Goal: Task Accomplishment & Management: Manage account settings

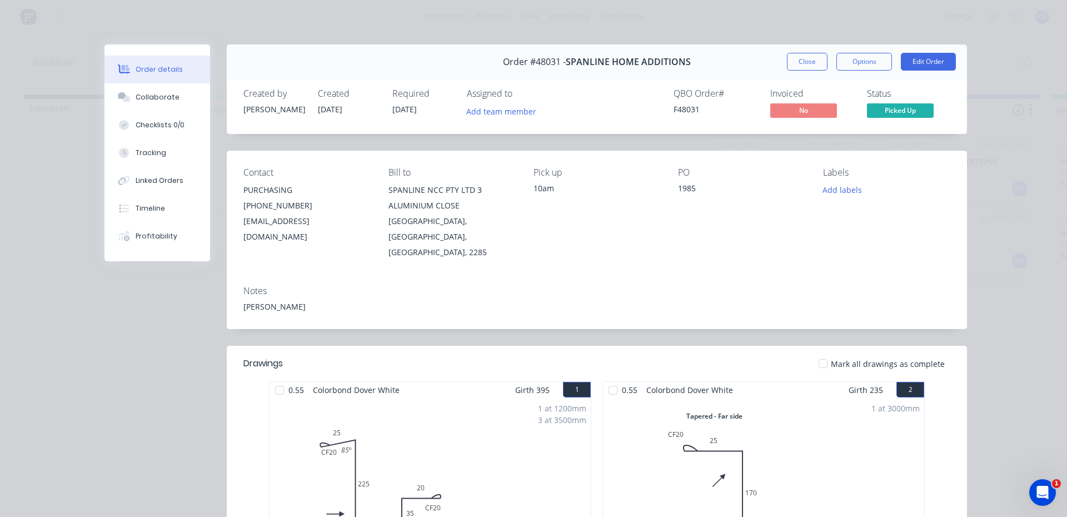
click at [808, 60] on button "Close" at bounding box center [807, 62] width 41 height 18
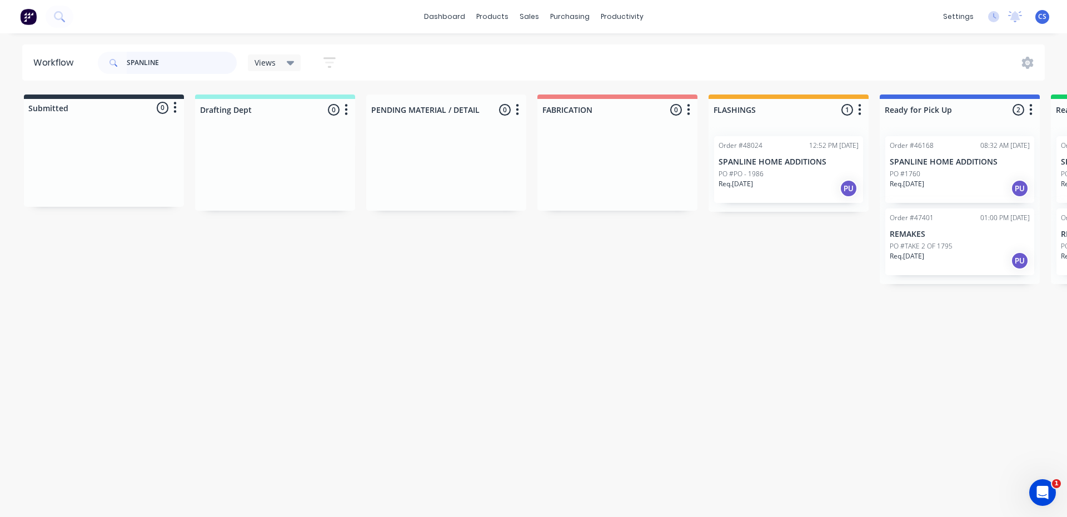
drag, startPoint x: 168, startPoint y: 64, endPoint x: 103, endPoint y: 51, distance: 66.3
click at [103, 52] on div "SPANLINE" at bounding box center [167, 63] width 139 height 22
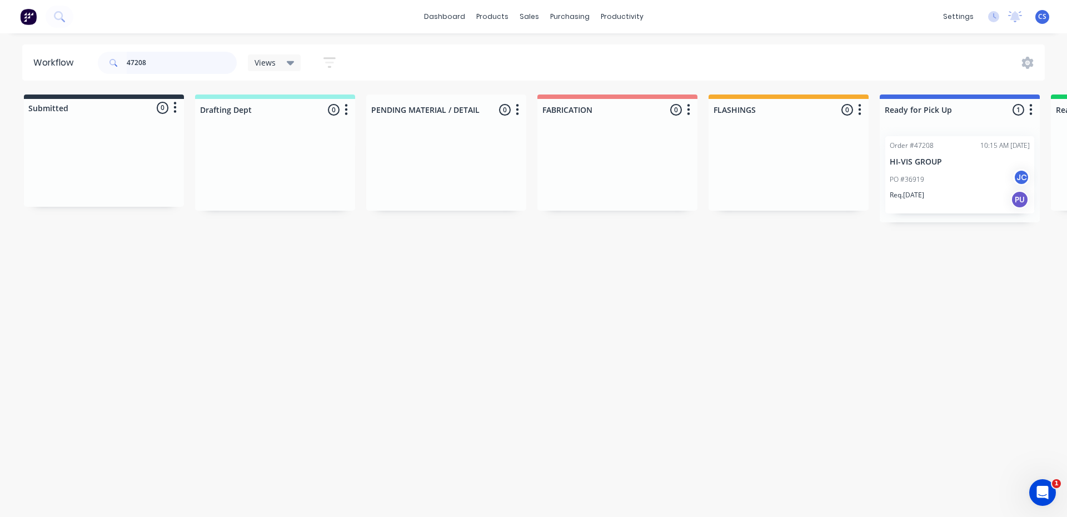
type input "47208"
click at [913, 181] on p "PO #36919" at bounding box center [906, 179] width 34 height 10
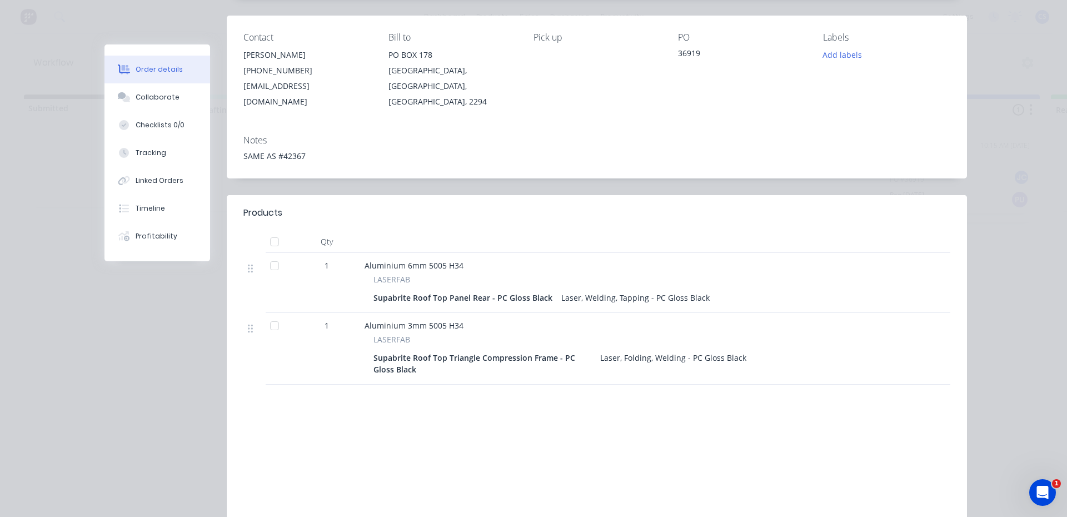
scroll to position [196, 0]
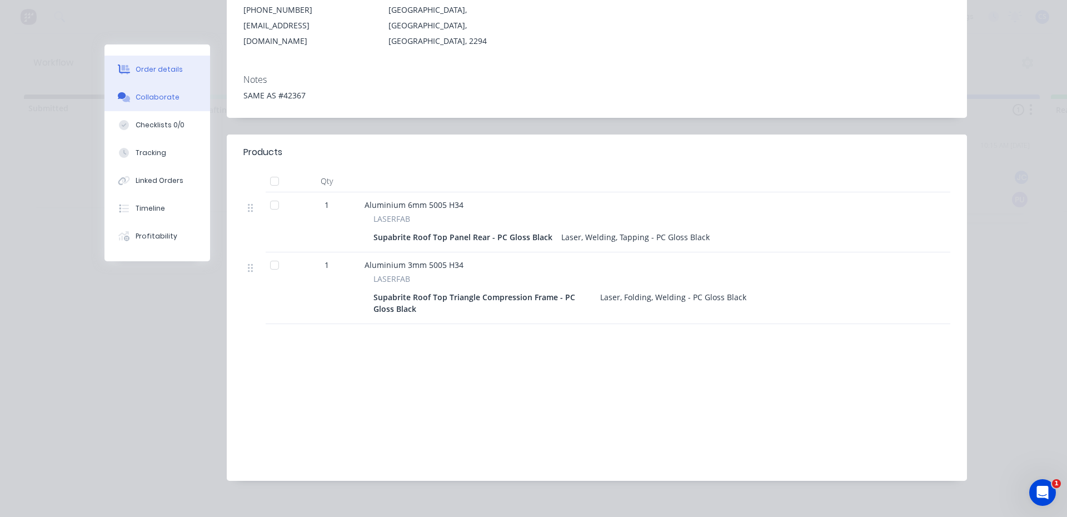
click at [159, 101] on div "Collaborate" at bounding box center [158, 97] width 44 height 10
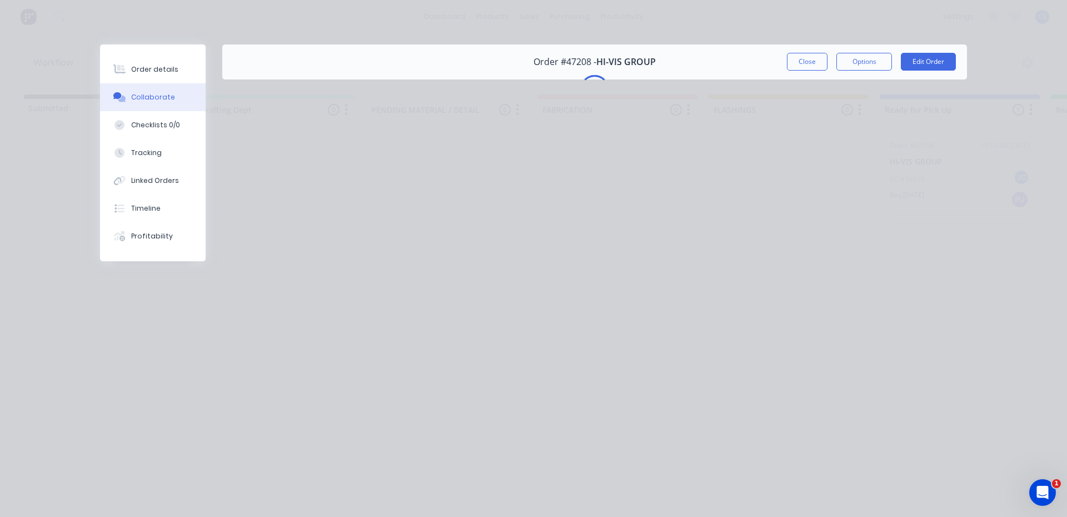
scroll to position [0, 0]
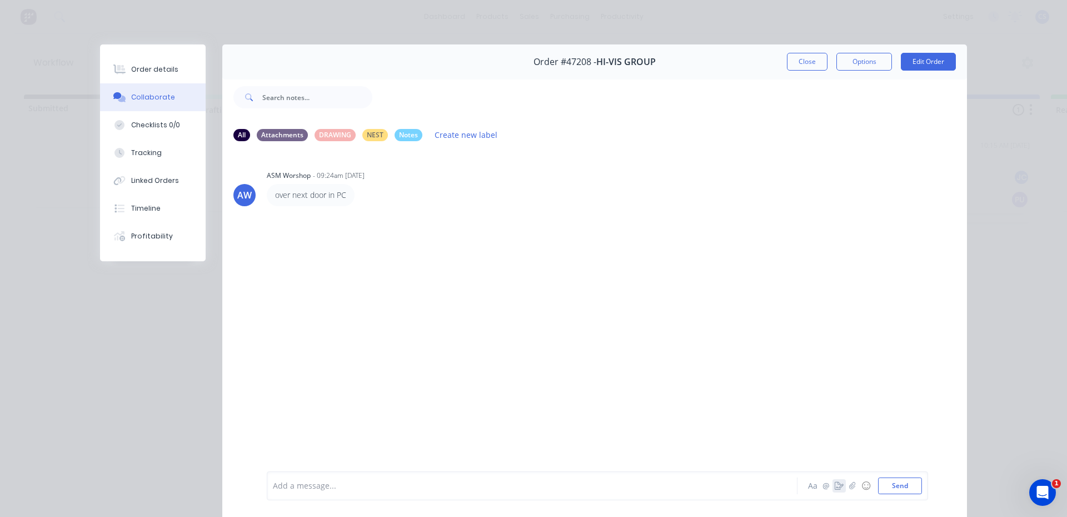
click at [836, 486] on icon "button" at bounding box center [838, 486] width 9 height 8
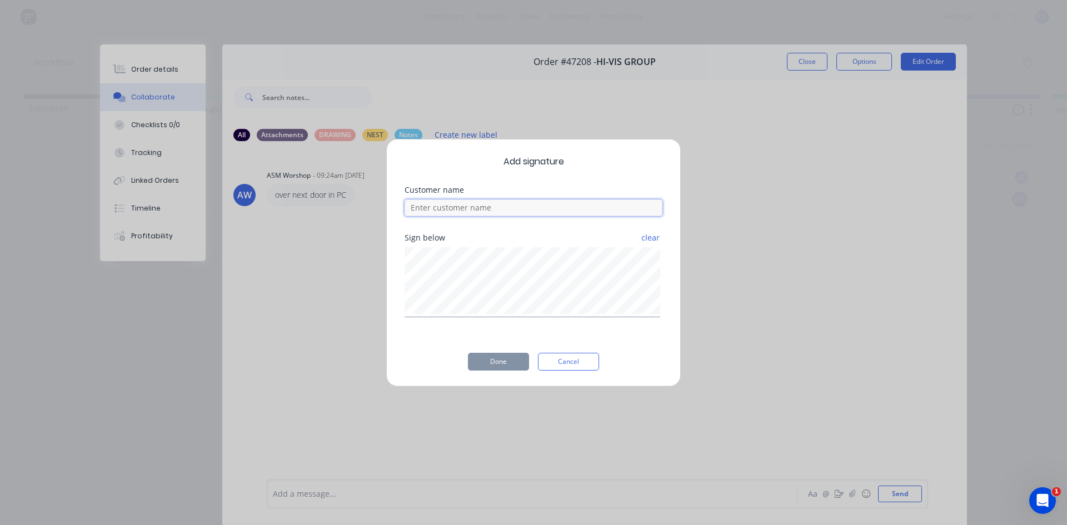
click at [490, 207] on input at bounding box center [533, 207] width 258 height 17
type input "[PERSON_NAME]"
click at [501, 359] on button "Done" at bounding box center [498, 362] width 61 height 18
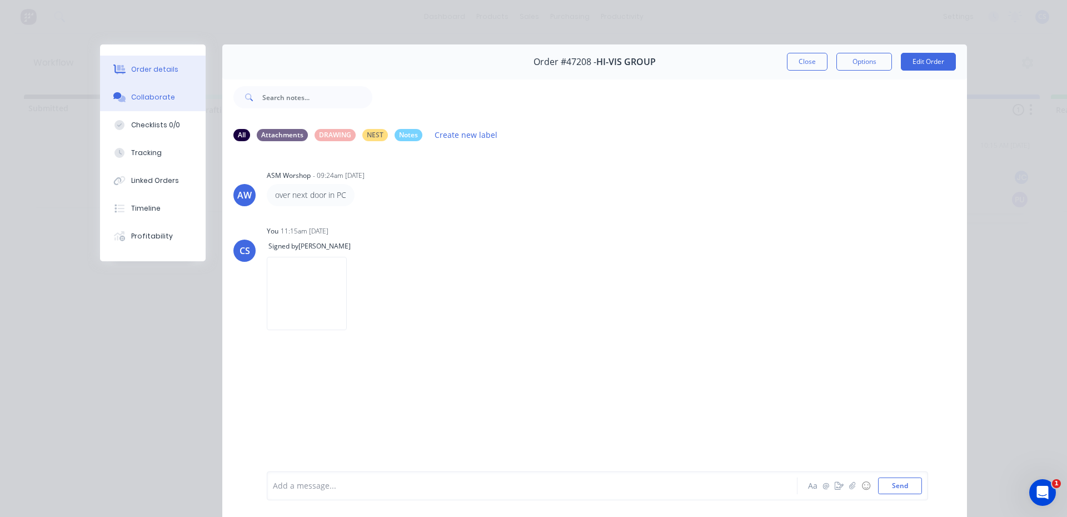
click at [175, 67] on button "Order details" at bounding box center [153, 70] width 106 height 28
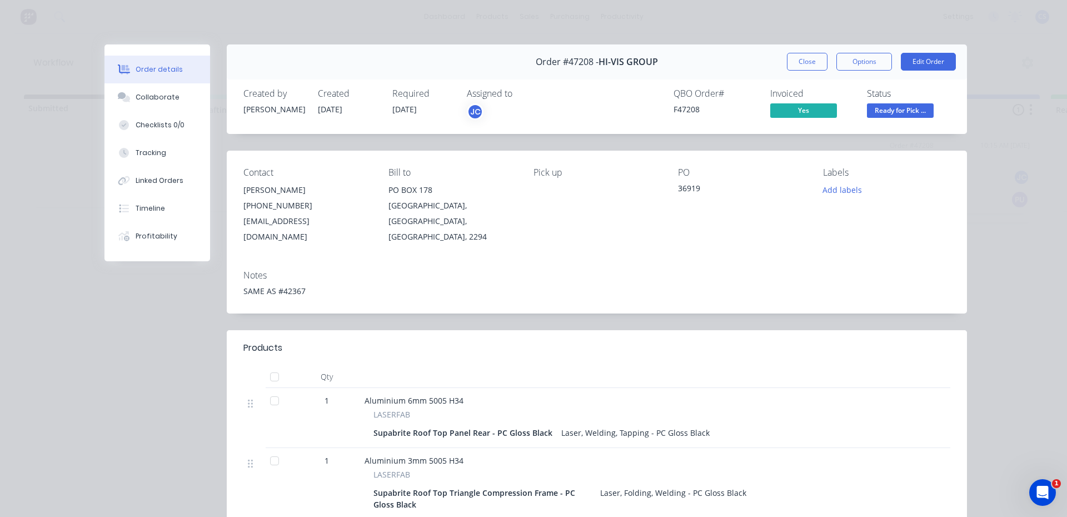
click at [905, 108] on span "Ready for Pick ..." at bounding box center [900, 110] width 67 height 14
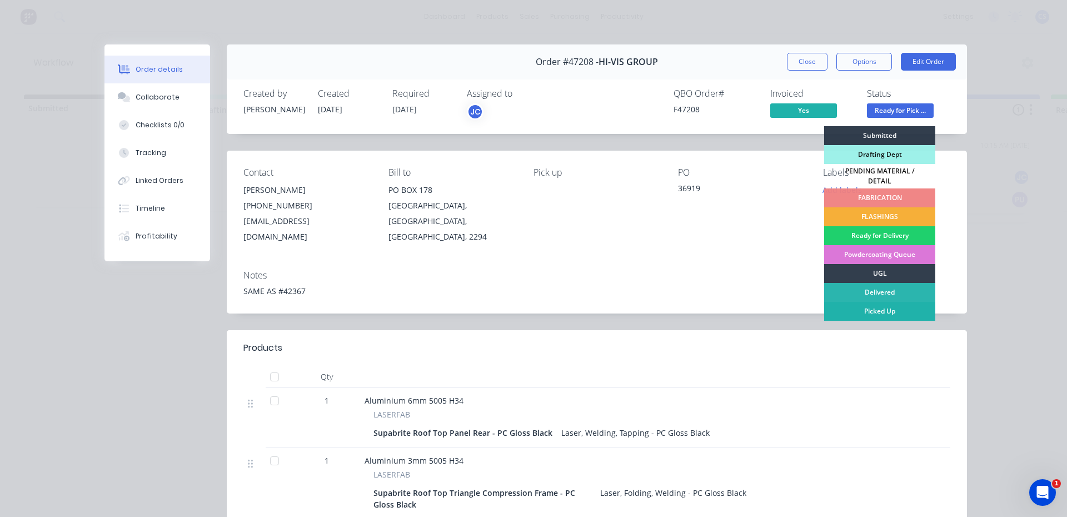
click at [855, 306] on div "Picked Up" at bounding box center [879, 311] width 111 height 19
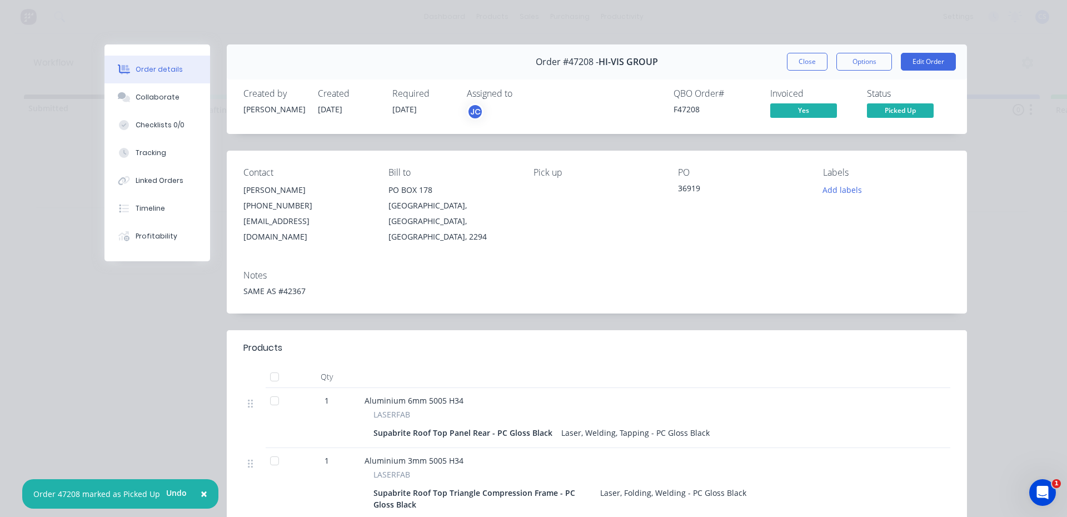
drag, startPoint x: 793, startPoint y: 62, endPoint x: 804, endPoint y: 75, distance: 17.3
click at [794, 62] on button "Close" at bounding box center [807, 62] width 41 height 18
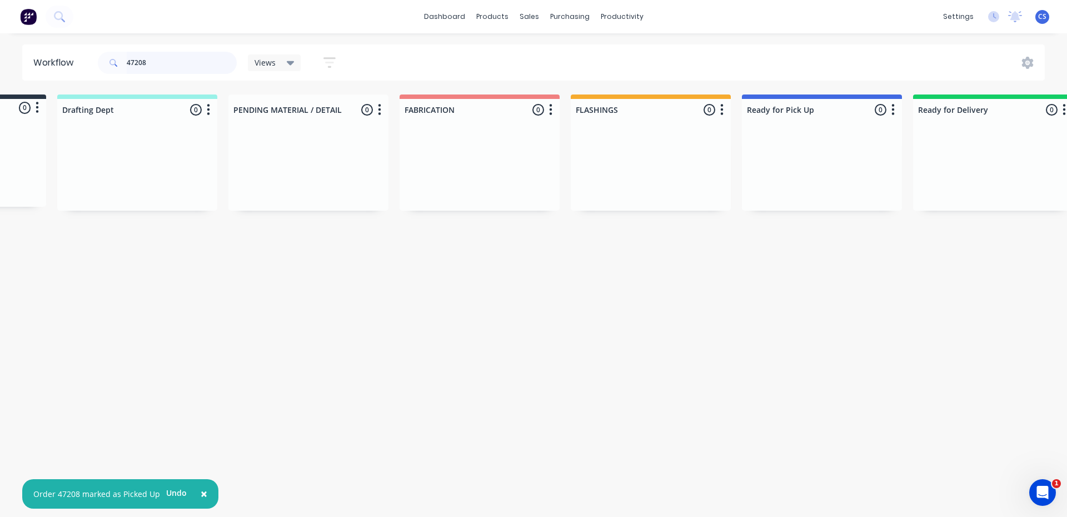
scroll to position [0, 124]
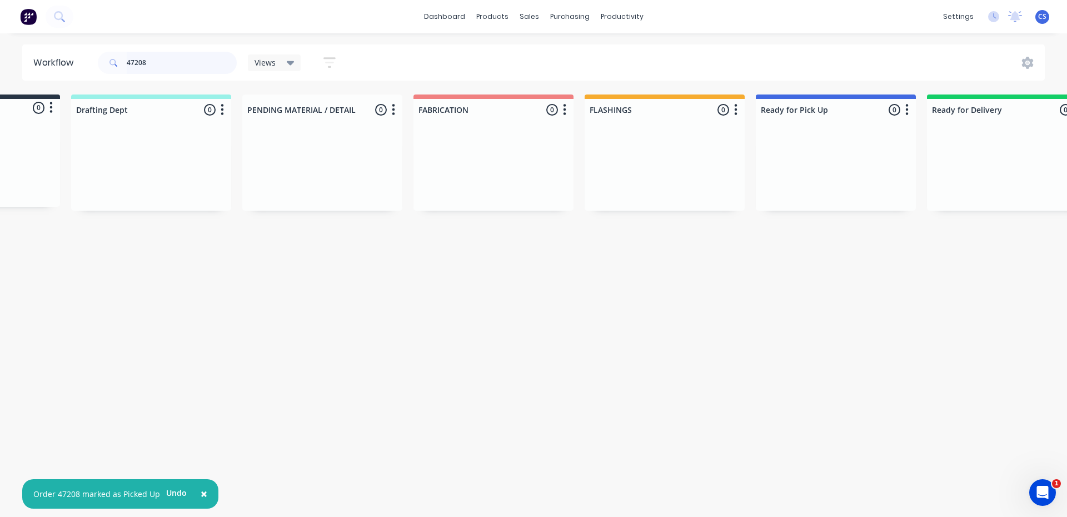
drag, startPoint x: 134, startPoint y: 60, endPoint x: 177, endPoint y: 66, distance: 43.1
click at [177, 66] on input "47208" at bounding box center [182, 63] width 110 height 22
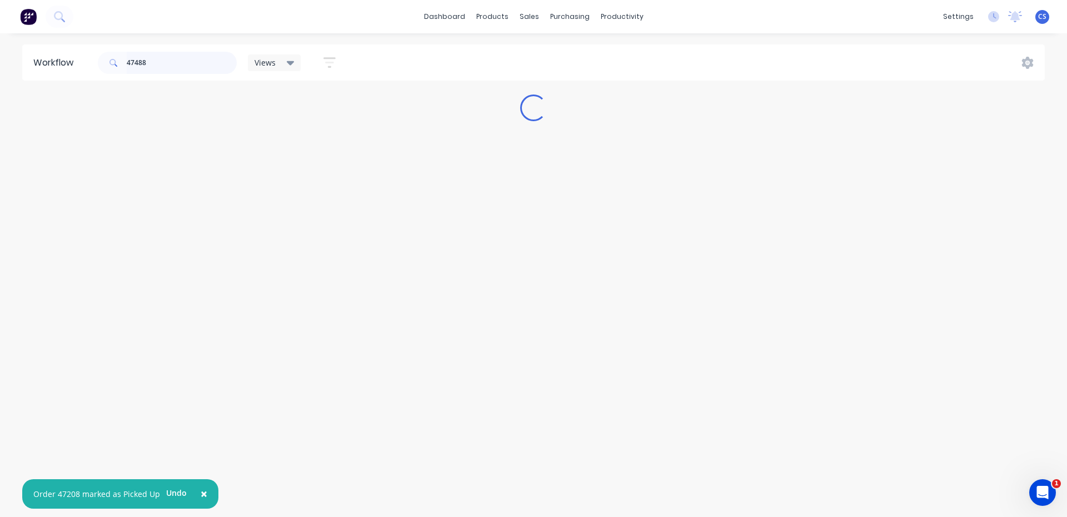
scroll to position [0, 0]
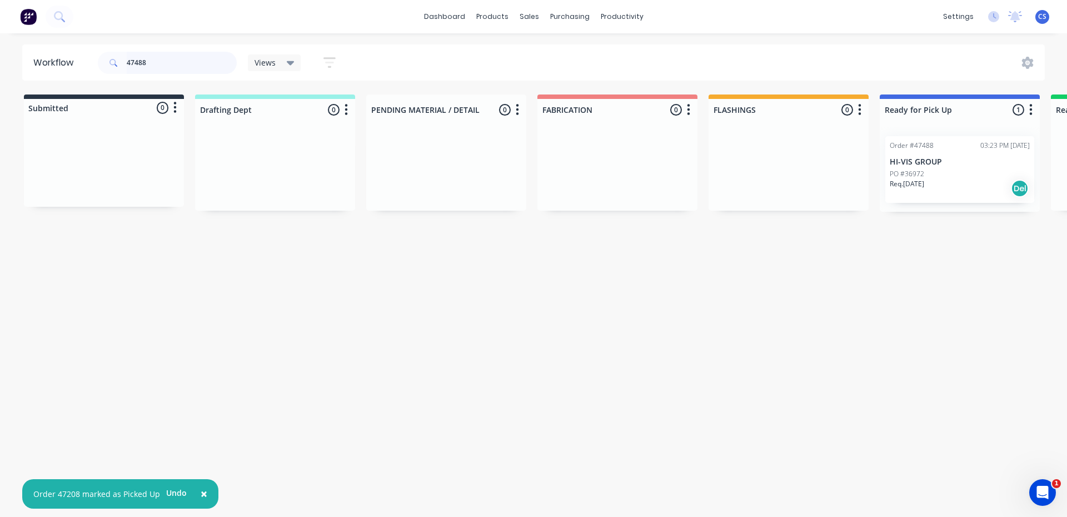
type input "47488"
click at [927, 164] on p "HI-VIS GROUP" at bounding box center [959, 161] width 140 height 9
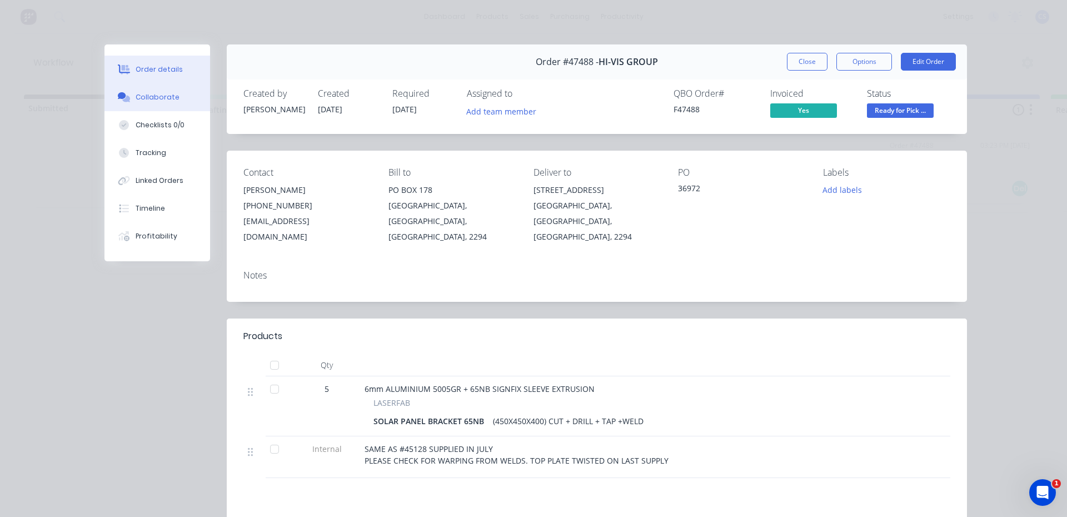
click at [156, 101] on div "Collaborate" at bounding box center [158, 97] width 44 height 10
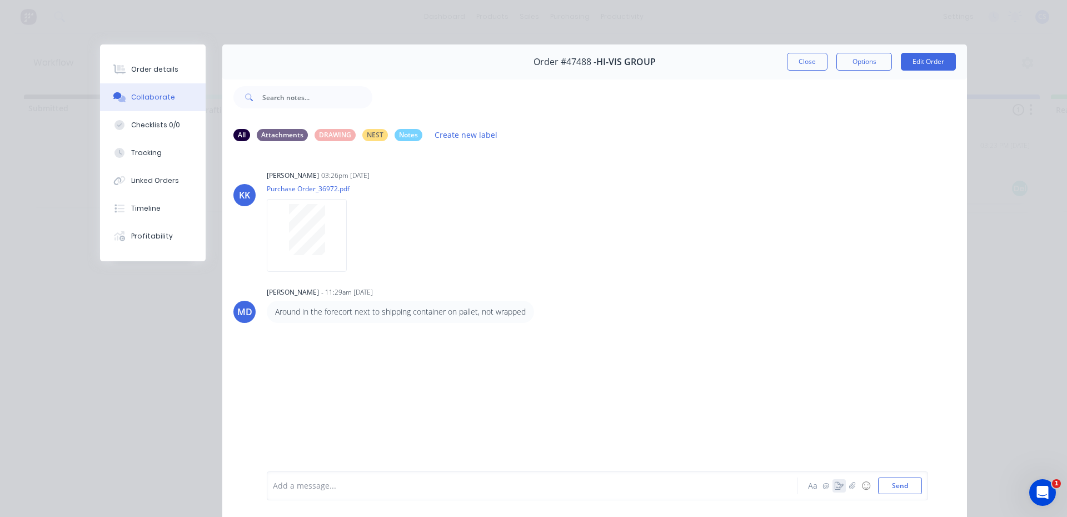
click at [834, 488] on icon "button" at bounding box center [838, 486] width 9 height 8
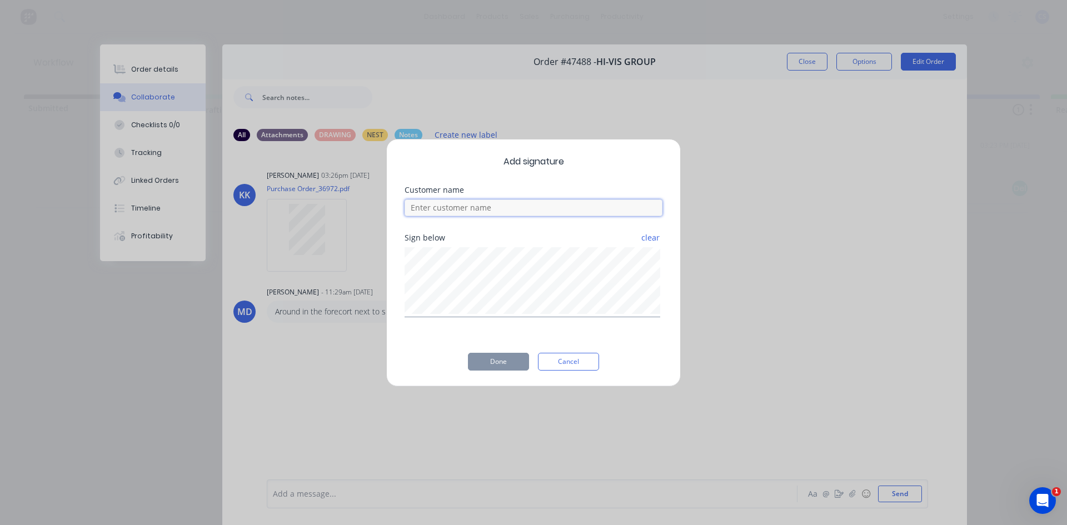
click at [478, 202] on input at bounding box center [533, 207] width 258 height 17
type input "[PERSON_NAME]"
click at [512, 355] on button "Done" at bounding box center [498, 362] width 61 height 18
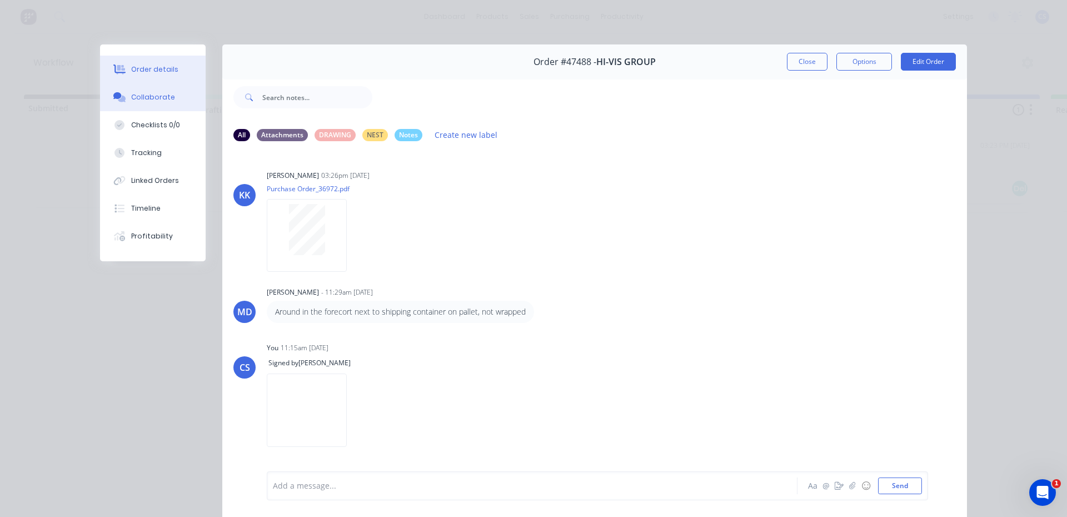
drag, startPoint x: 131, startPoint y: 67, endPoint x: 173, endPoint y: 76, distance: 43.6
click at [132, 67] on div "Order details" at bounding box center [154, 69] width 47 height 10
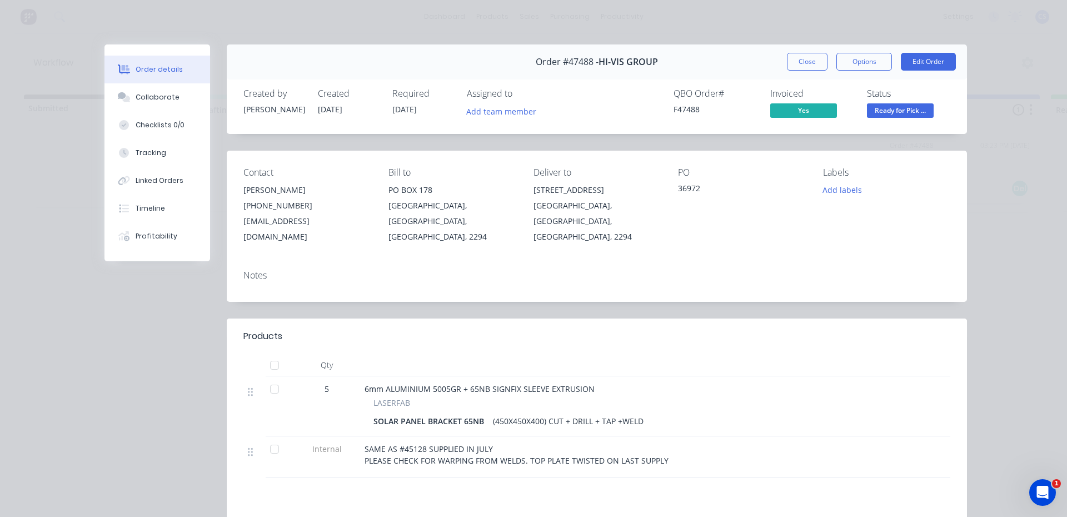
click at [919, 106] on span "Ready for Pick ..." at bounding box center [900, 110] width 67 height 14
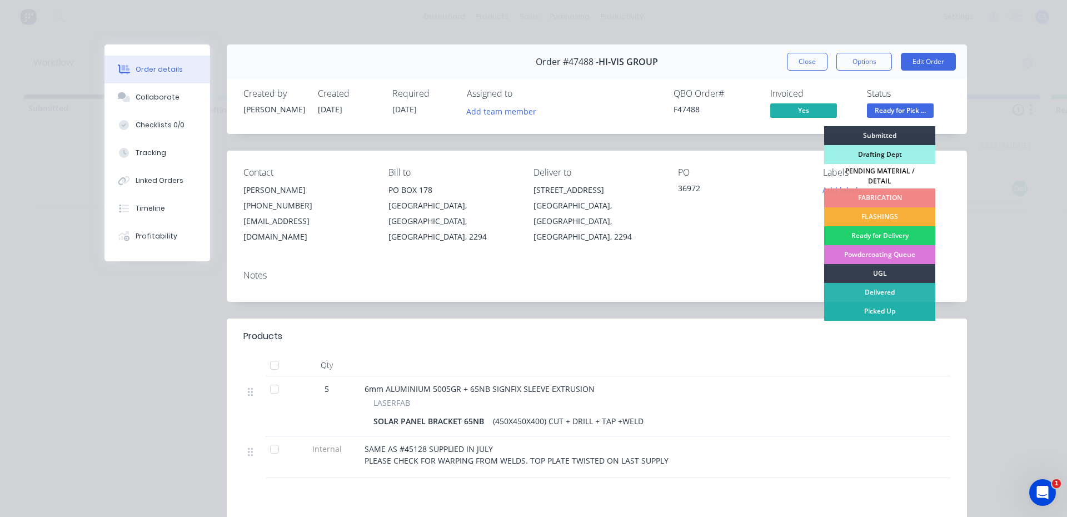
click at [879, 310] on div "Picked Up" at bounding box center [879, 311] width 111 height 19
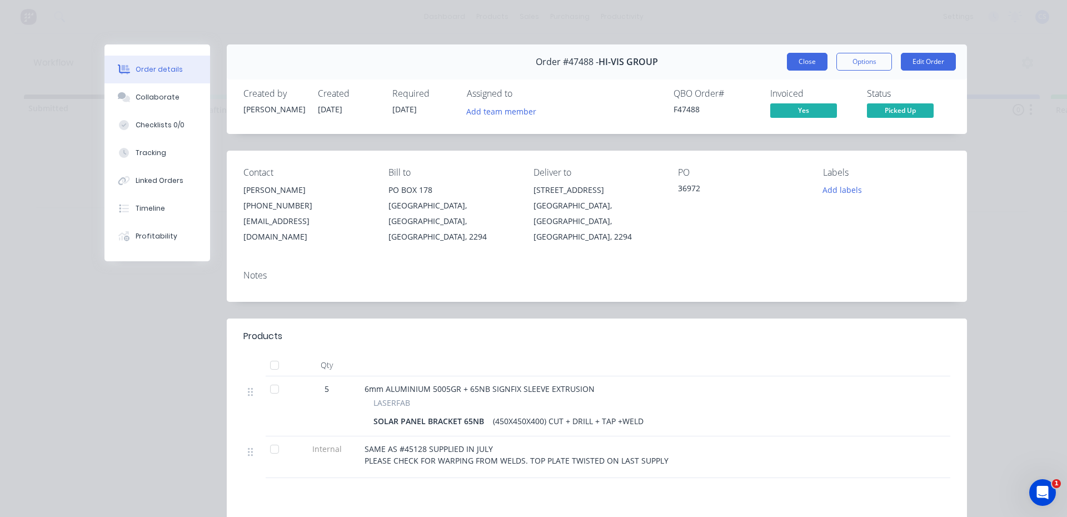
click at [797, 63] on button "Close" at bounding box center [807, 62] width 41 height 18
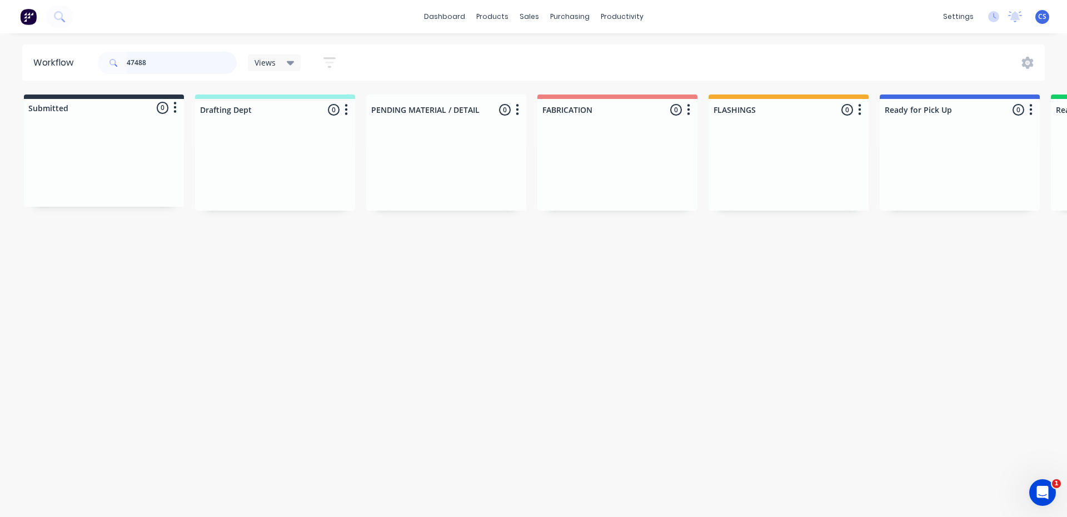
drag, startPoint x: 98, startPoint y: 59, endPoint x: 67, endPoint y: 4, distance: 63.7
click at [71, 38] on div "dashboard products sales purchasing productivity dashboard products Product Cat…" at bounding box center [533, 225] width 1067 height 450
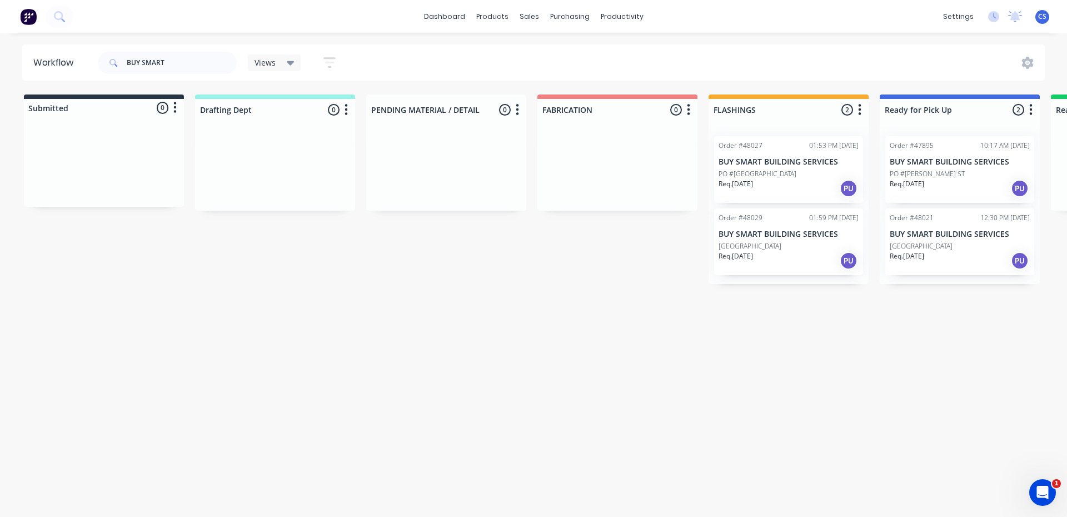
click at [752, 176] on p "PO #[GEOGRAPHIC_DATA]" at bounding box center [757, 174] width 78 height 10
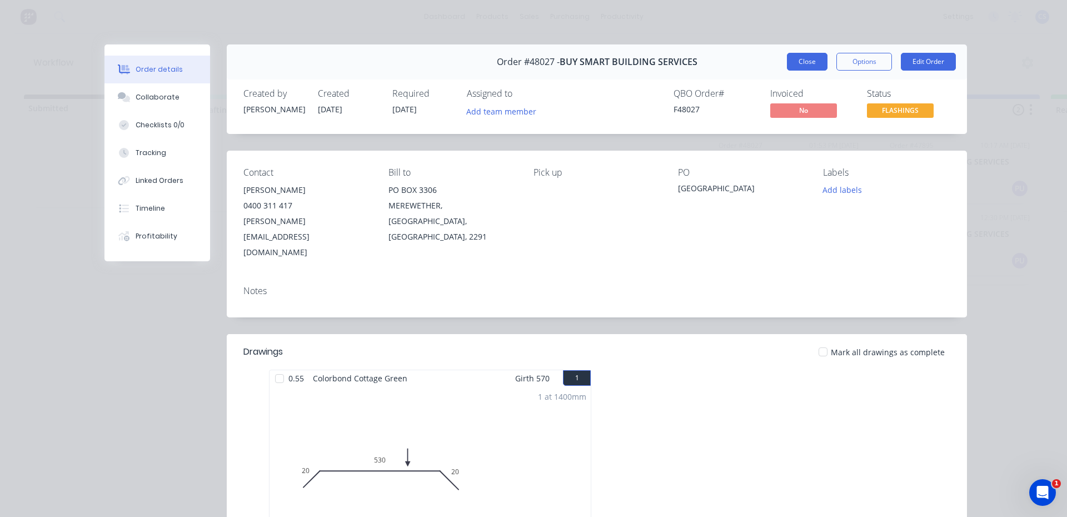
click at [803, 58] on button "Close" at bounding box center [807, 62] width 41 height 18
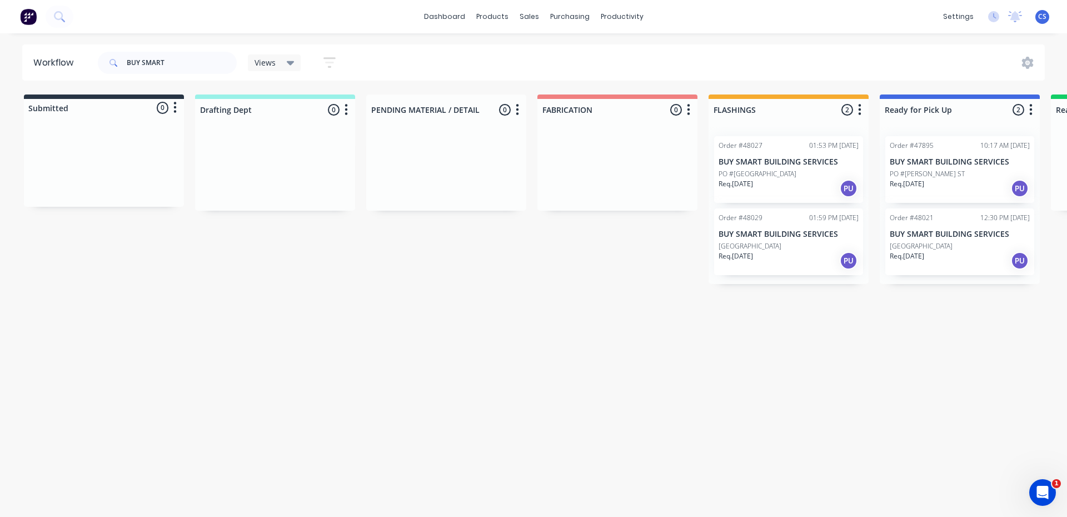
click at [914, 255] on p "Req. [DATE]" at bounding box center [906, 256] width 34 height 10
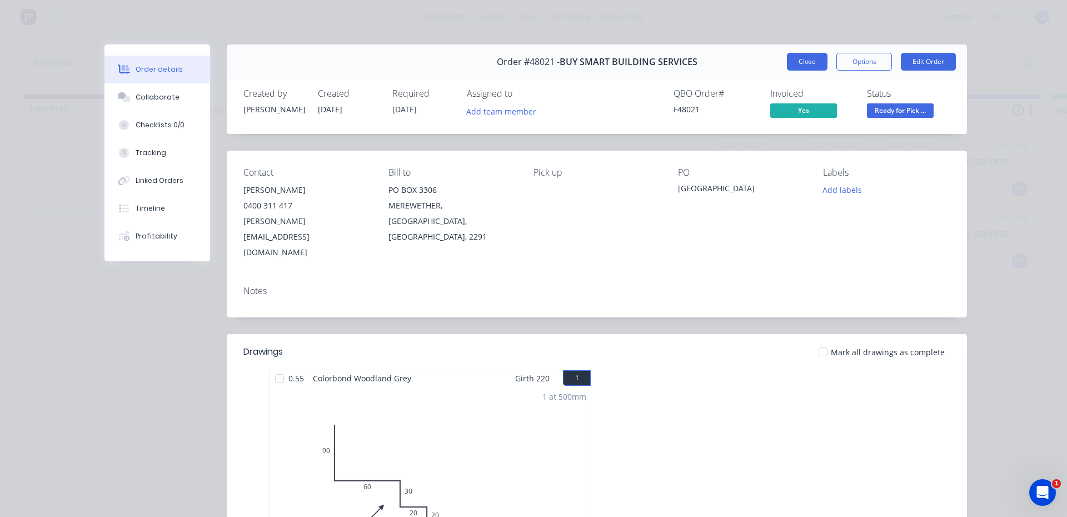
click at [787, 69] on button "Close" at bounding box center [807, 62] width 41 height 18
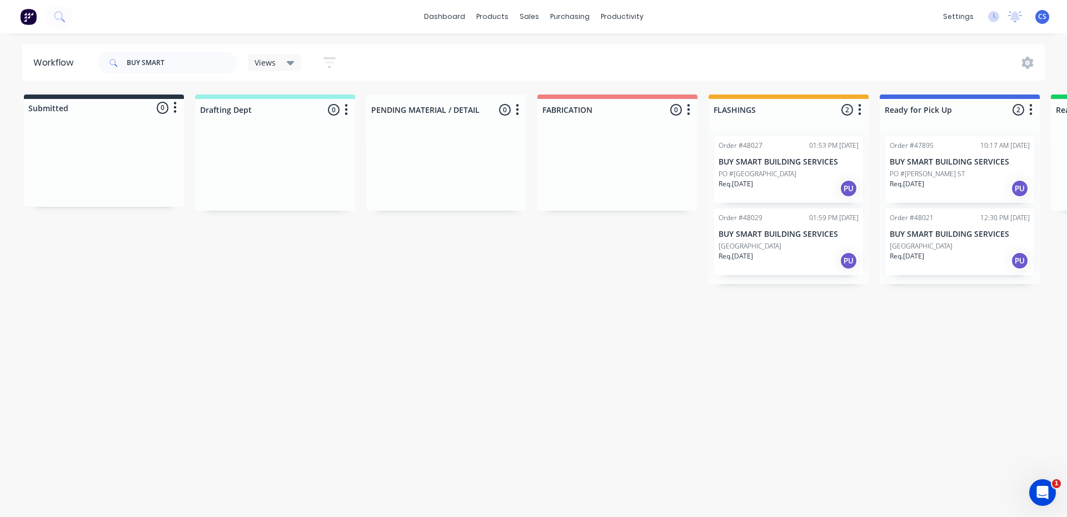
click at [940, 174] on div "PO #[PERSON_NAME] ST" at bounding box center [959, 174] width 140 height 10
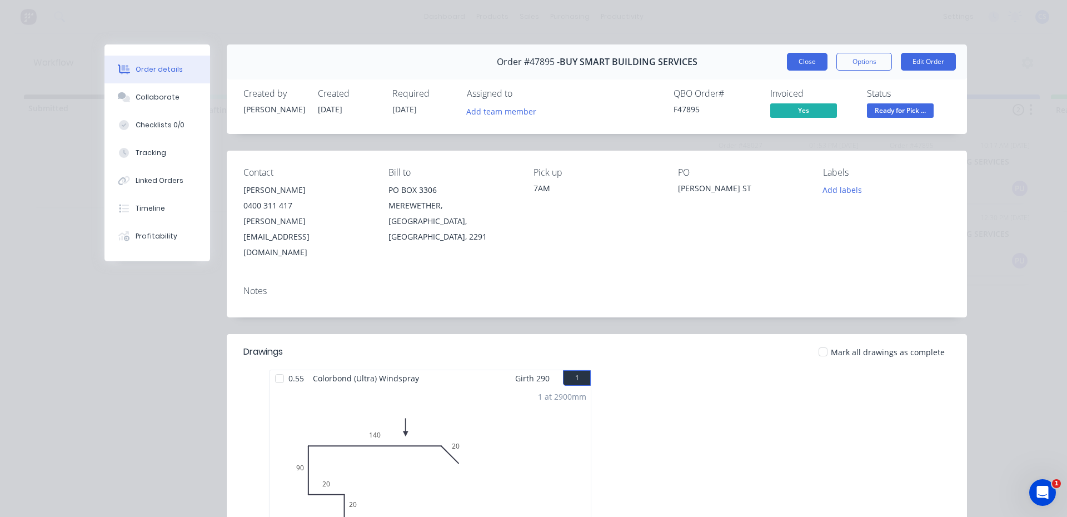
click at [799, 61] on button "Close" at bounding box center [807, 62] width 41 height 18
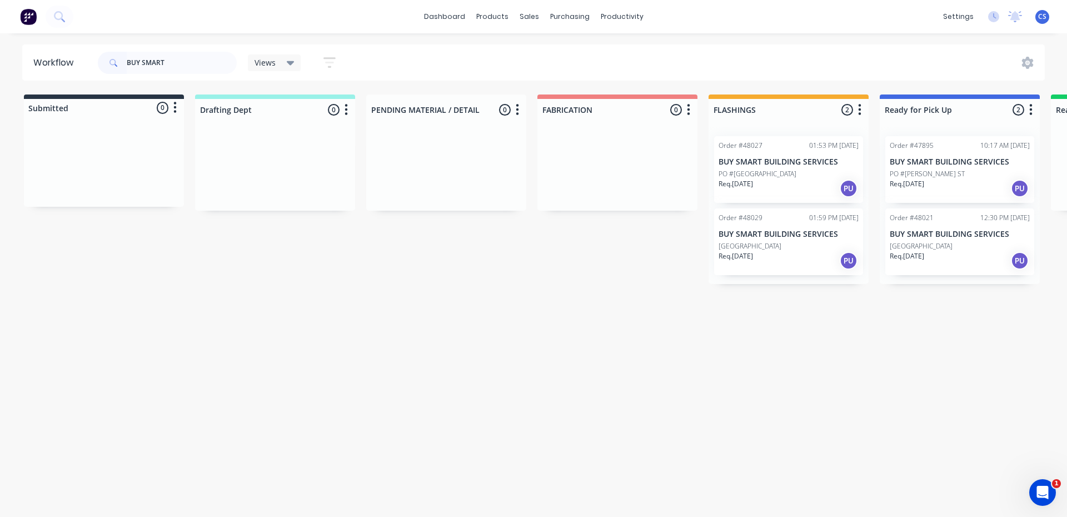
click at [925, 199] on div "Order #47895 10:17 AM [DATE] BUY SMART BUILDING SERVICES PO #[PERSON_NAME] ST R…" at bounding box center [959, 169] width 149 height 67
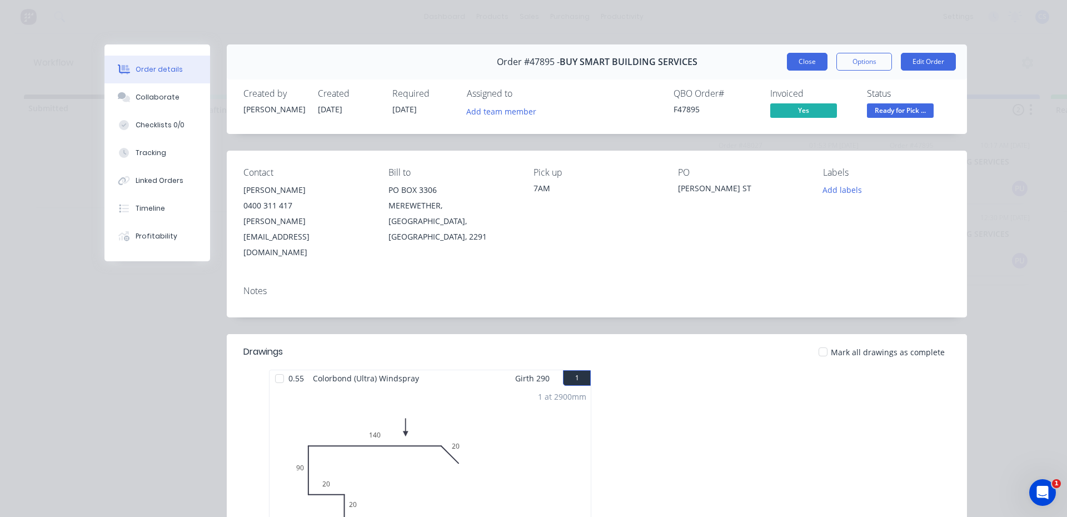
click at [787, 62] on button "Close" at bounding box center [807, 62] width 41 height 18
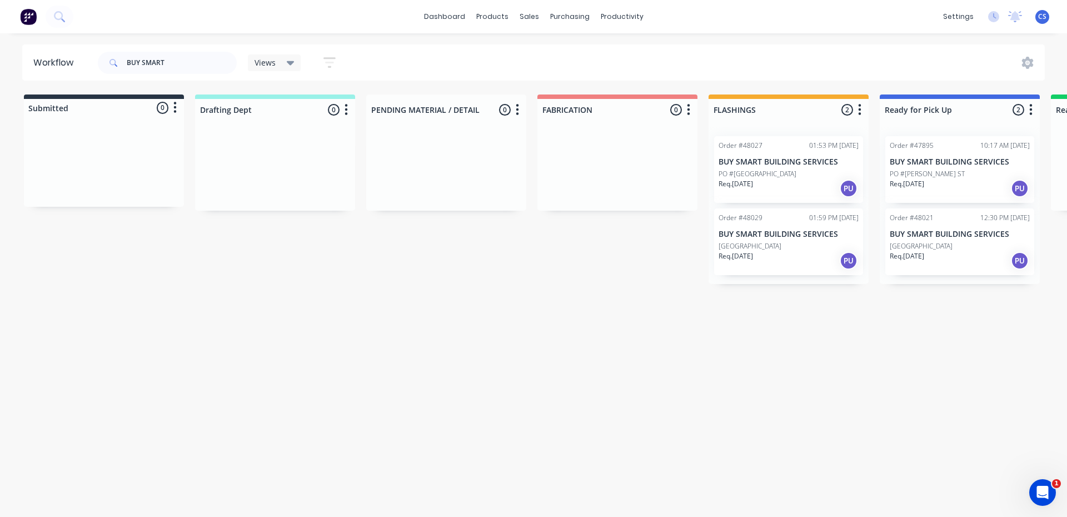
click at [758, 177] on p "PO #[GEOGRAPHIC_DATA]" at bounding box center [757, 174] width 78 height 10
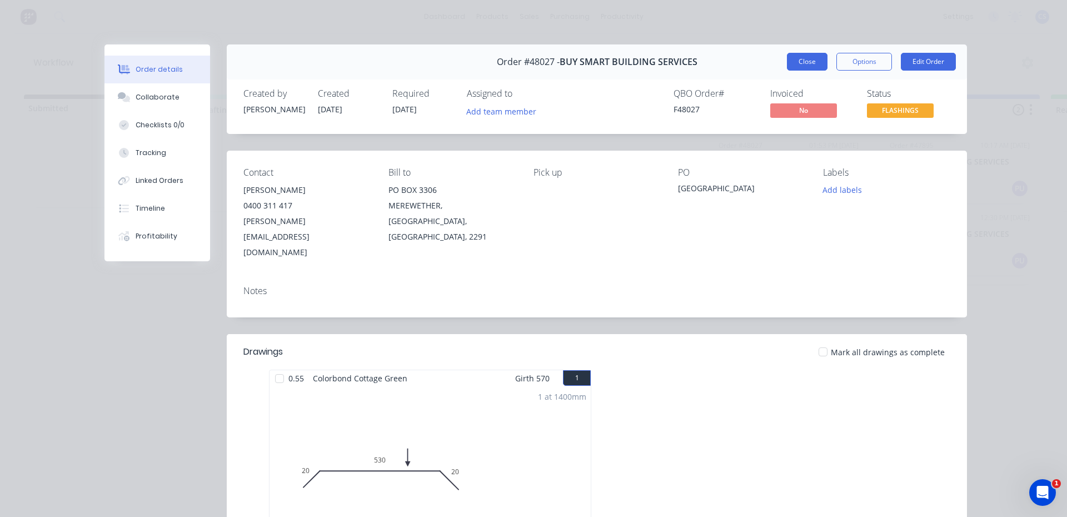
click at [803, 59] on button "Close" at bounding box center [807, 62] width 41 height 18
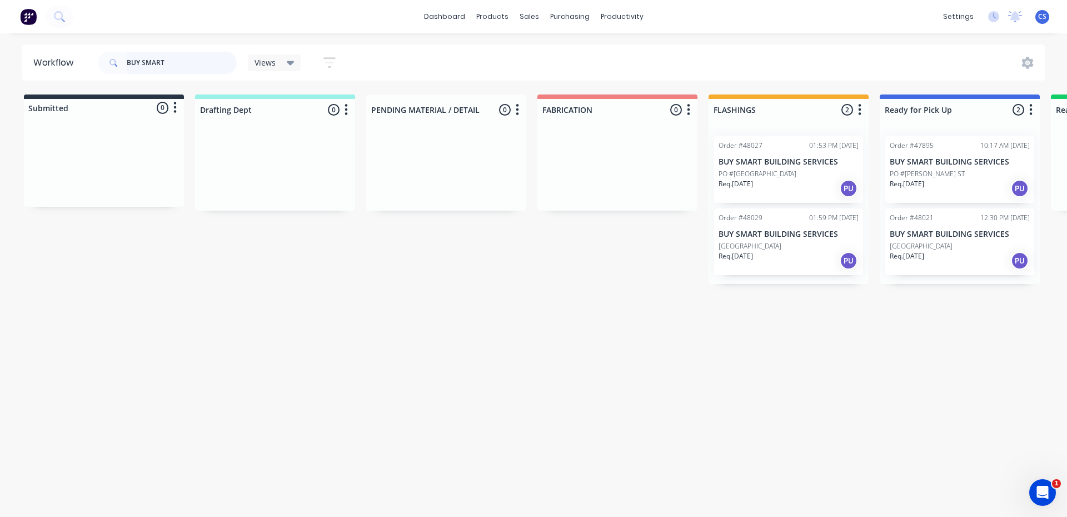
drag, startPoint x: 191, startPoint y: 53, endPoint x: 0, endPoint y: 26, distance: 192.5
click at [0, 26] on div "dashboard products sales purchasing productivity dashboard products Product Cat…" at bounding box center [533, 225] width 1067 height 450
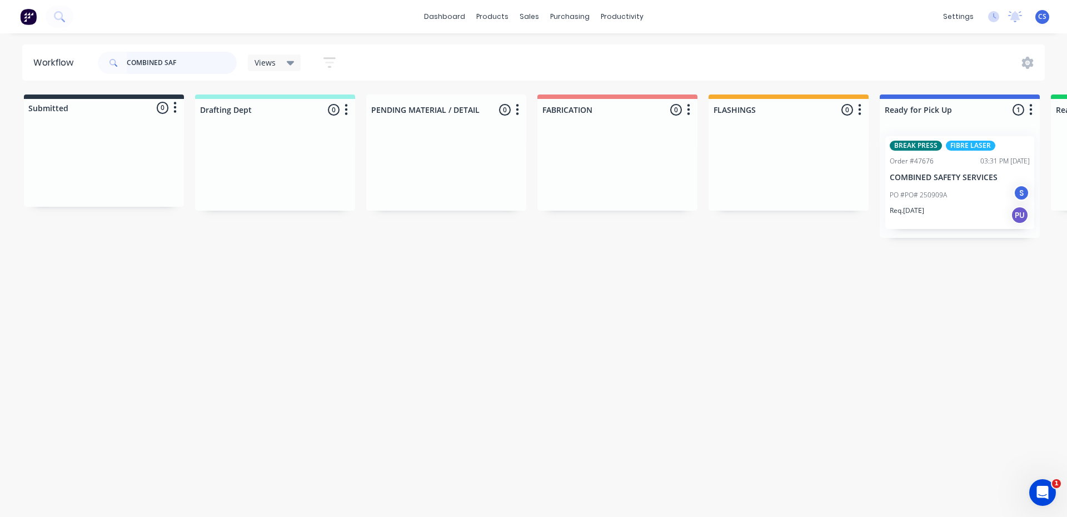
type input "COMBINED SAF"
click at [937, 197] on p "PO #PO# 250909A" at bounding box center [917, 195] width 57 height 10
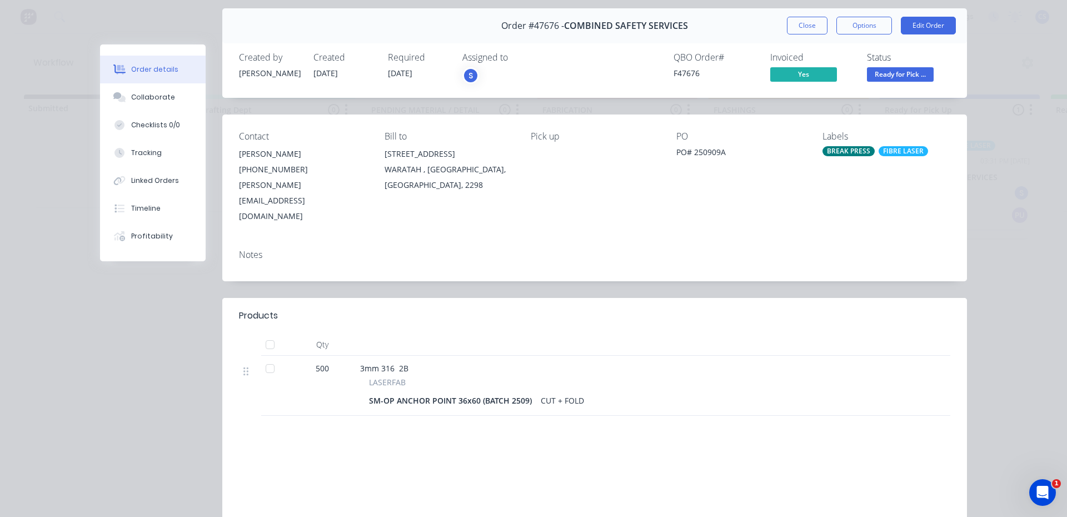
scroll to position [56, 0]
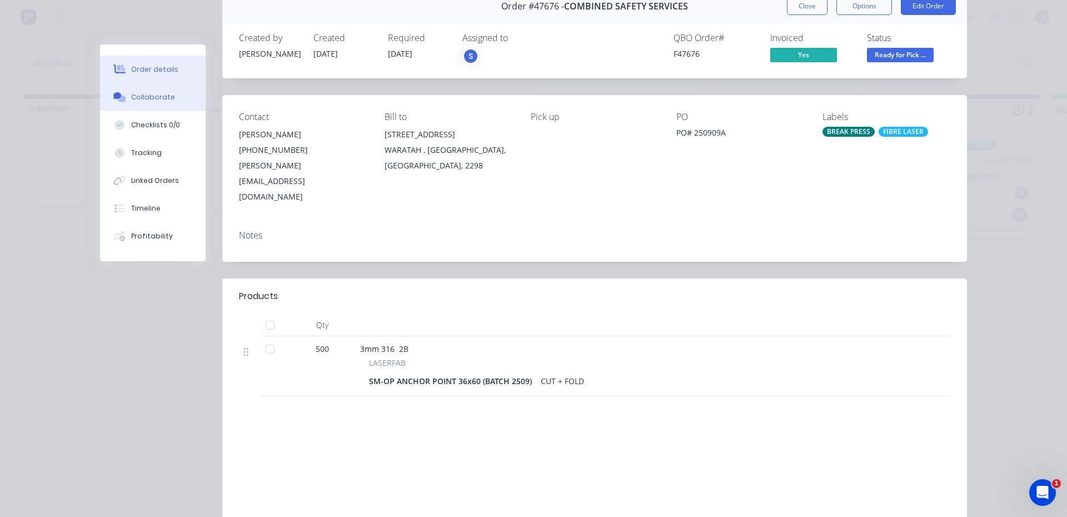
click at [159, 98] on div "Collaborate" at bounding box center [153, 97] width 44 height 10
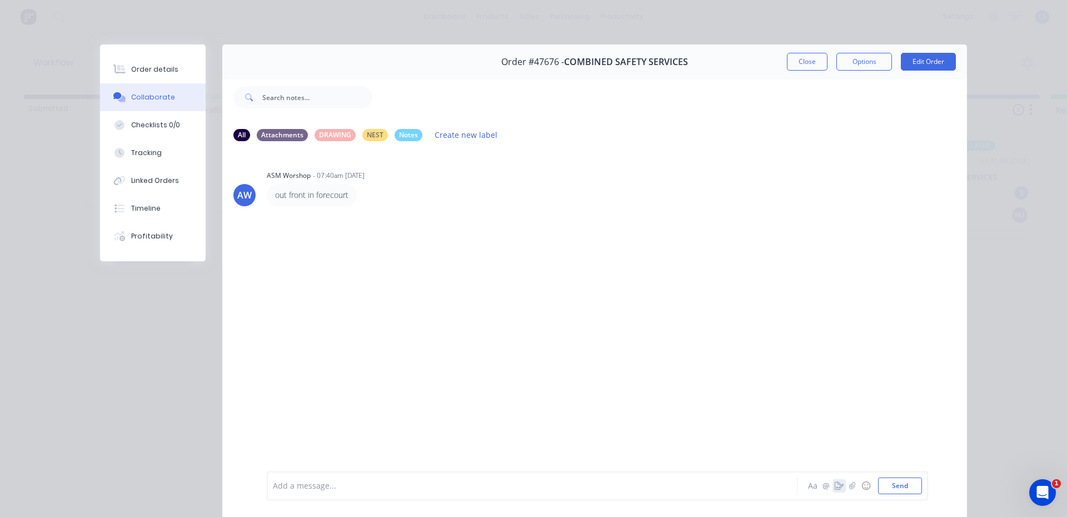
click at [834, 486] on icon "button" at bounding box center [838, 486] width 9 height 8
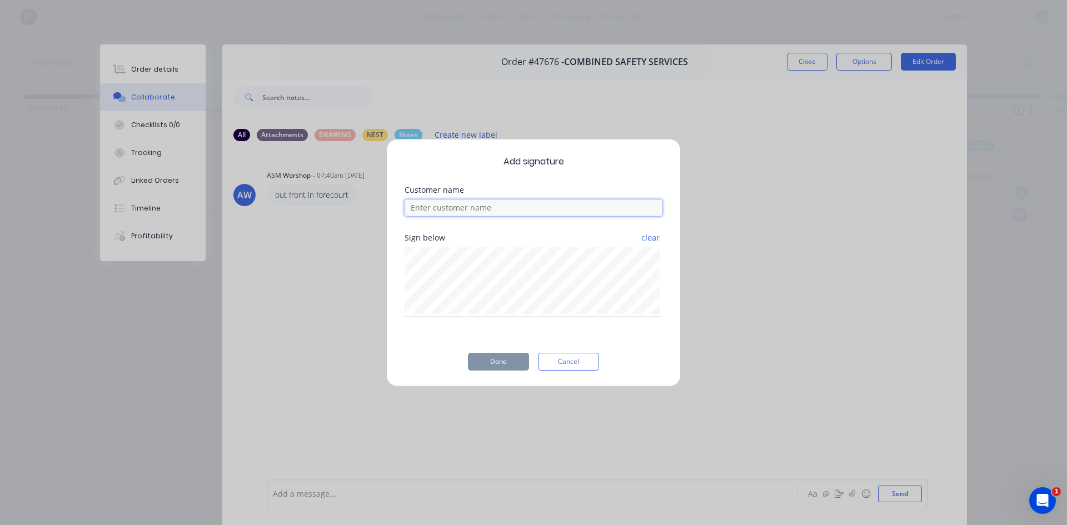
click at [426, 212] on input at bounding box center [533, 207] width 258 height 17
type input "ZAC"
click at [512, 361] on button "Done" at bounding box center [498, 362] width 61 height 18
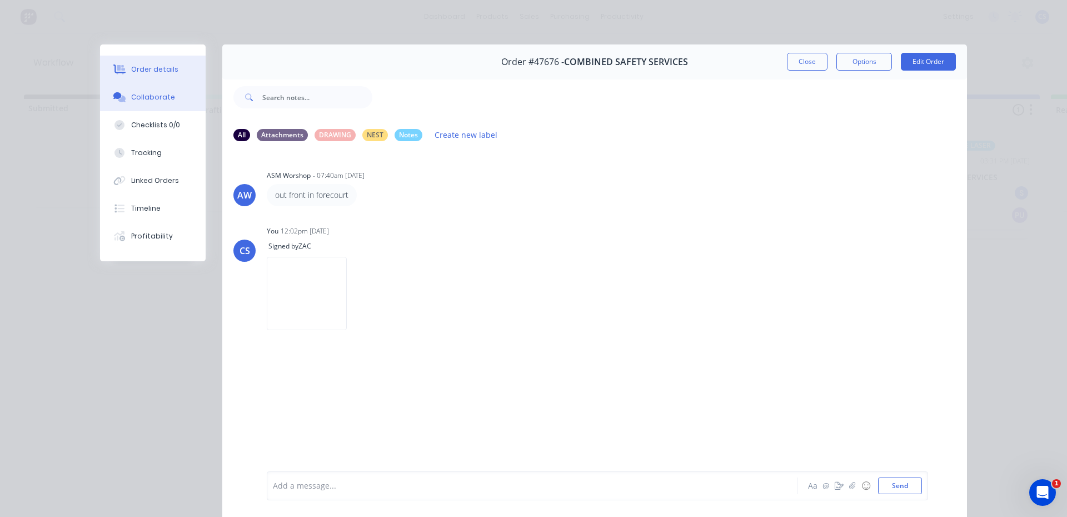
click at [181, 71] on button "Order details" at bounding box center [153, 70] width 106 height 28
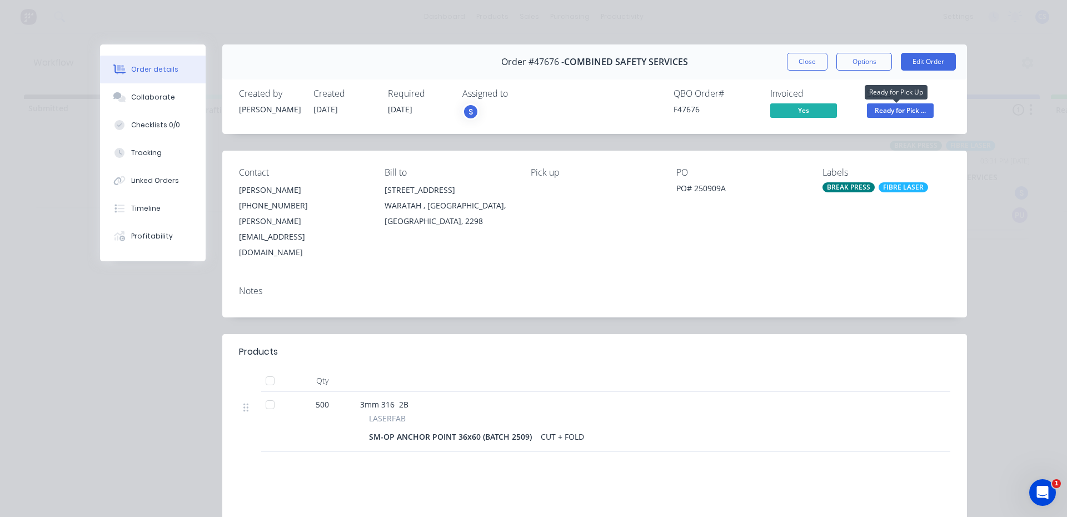
click at [915, 112] on span "Ready for Pick ..." at bounding box center [900, 110] width 67 height 14
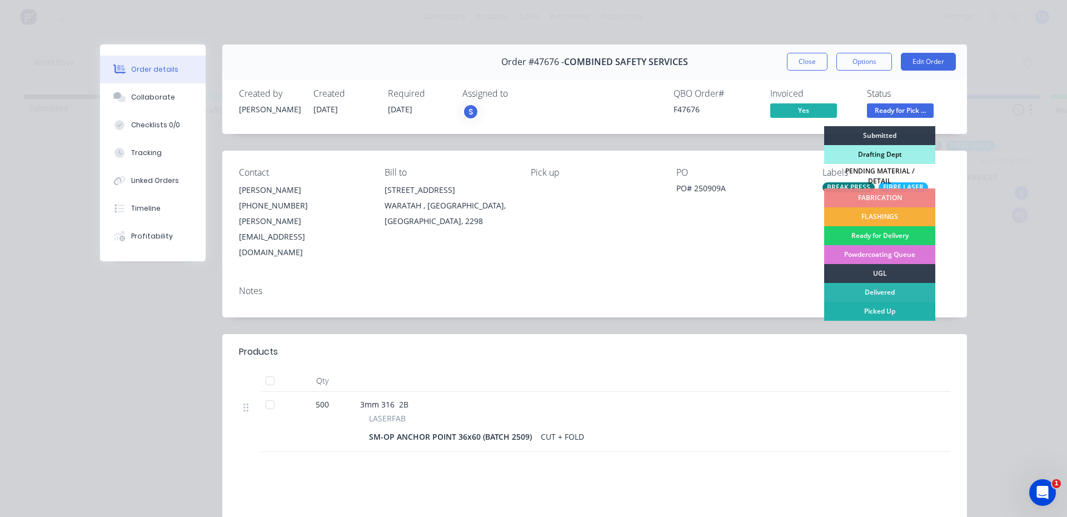
click at [873, 302] on div "Picked Up" at bounding box center [879, 311] width 111 height 19
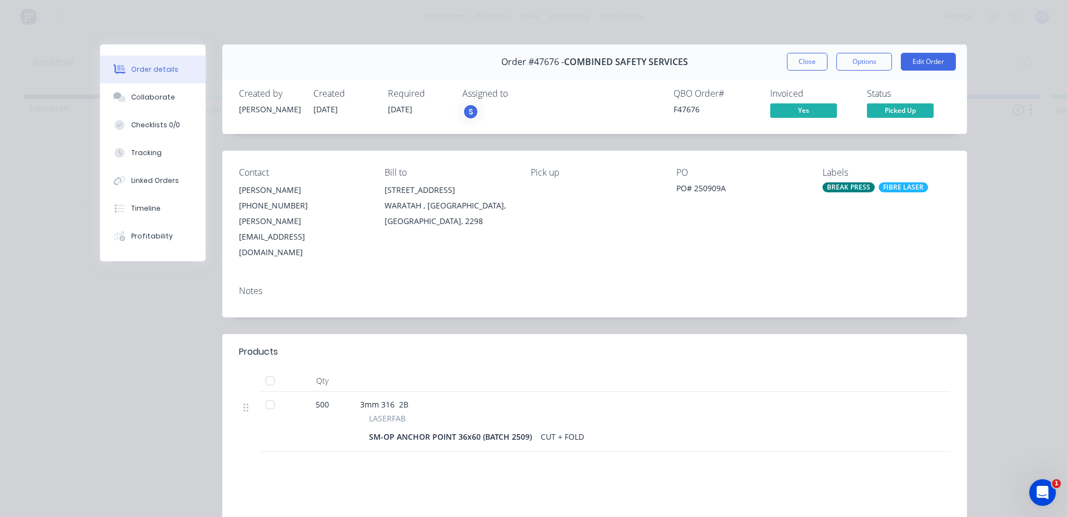
click at [781, 58] on div "Order #47676 - COMBINED SAFETY SERVICES Close Options Edit Order" at bounding box center [594, 61] width 744 height 35
click at [787, 57] on button "Close" at bounding box center [807, 62] width 41 height 18
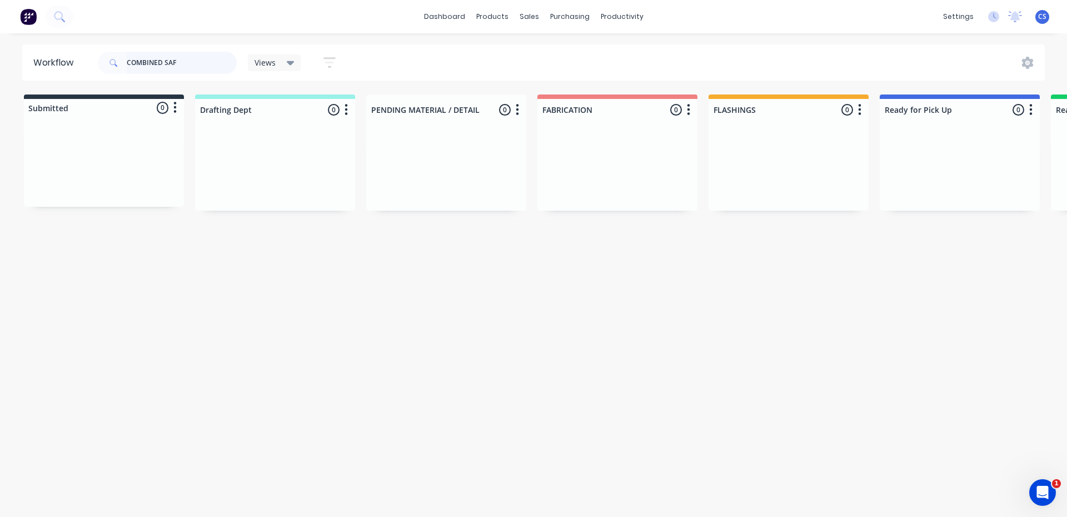
drag, startPoint x: 207, startPoint y: 63, endPoint x: 63, endPoint y: 57, distance: 144.6
click at [63, 57] on header "Workflow COMBINED SAF Views Save new view None (Default) edit Nilesh edit Produ…" at bounding box center [533, 62] width 1023 height 36
type input "ROBOTI"
click at [928, 174] on p "CASH SALE" at bounding box center [959, 177] width 140 height 9
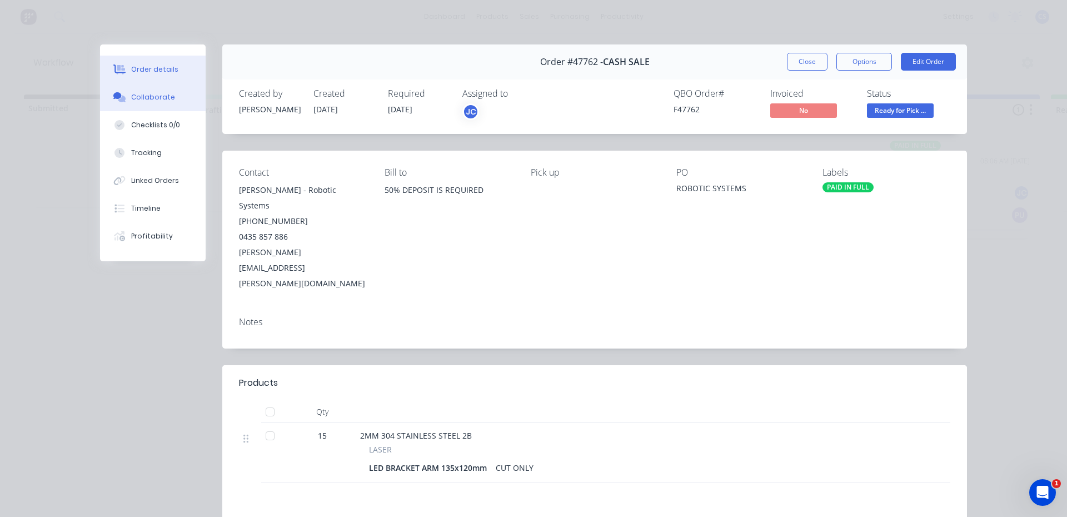
click at [154, 103] on button "Collaborate" at bounding box center [153, 97] width 106 height 28
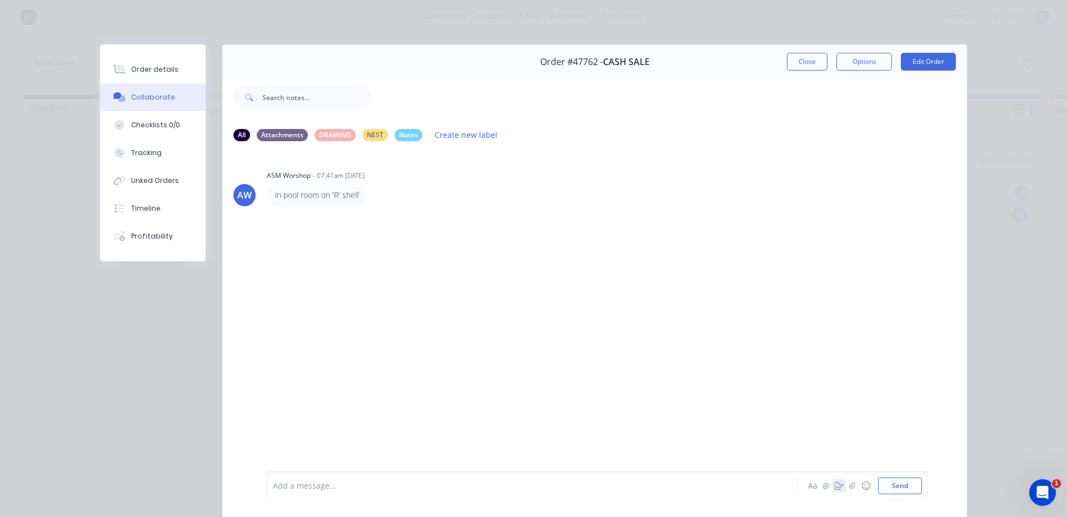
click at [834, 488] on icon "button" at bounding box center [838, 486] width 9 height 8
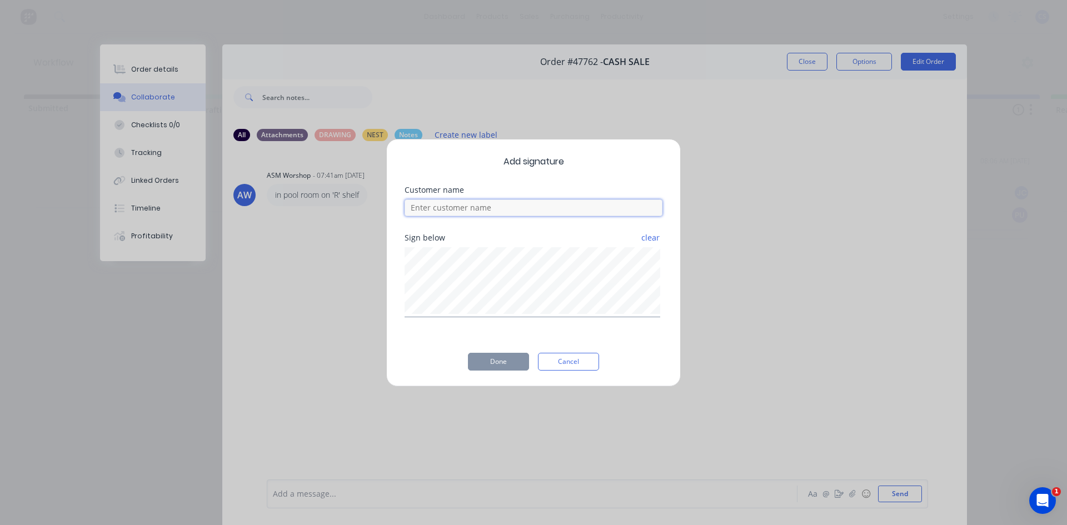
click at [453, 209] on input at bounding box center [533, 207] width 258 height 17
type input "ALEXI"
click at [500, 361] on button "Done" at bounding box center [498, 362] width 61 height 18
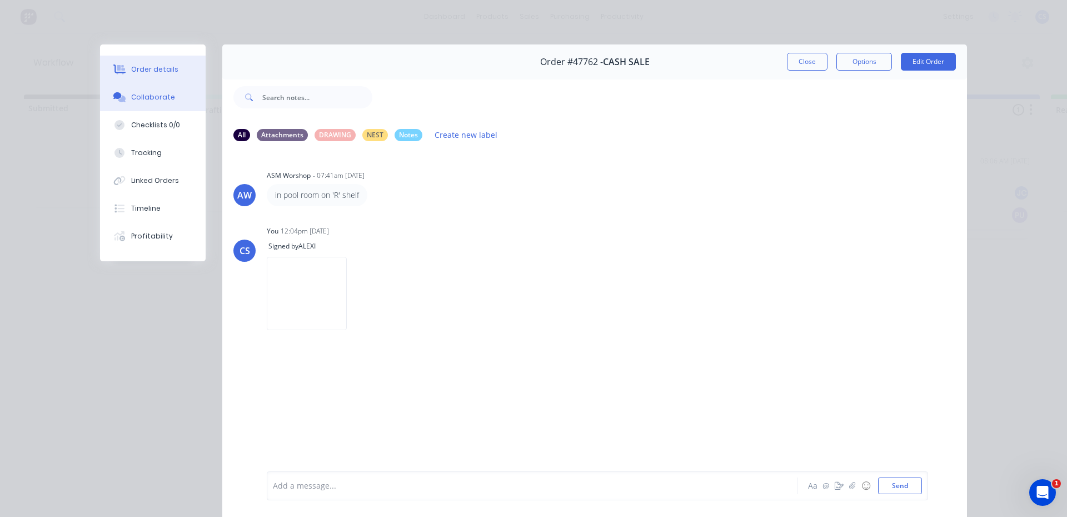
click at [174, 63] on button "Order details" at bounding box center [153, 70] width 106 height 28
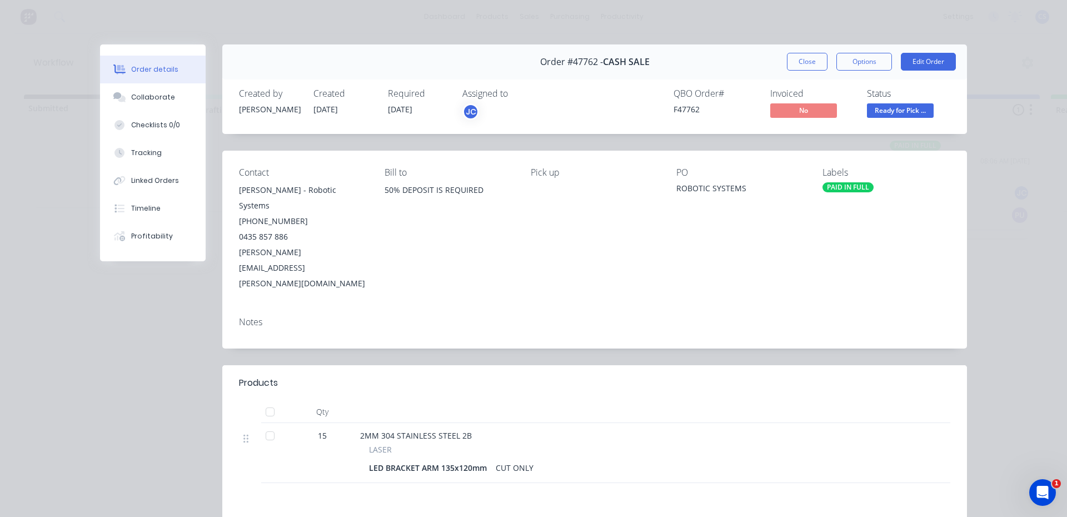
click at [898, 102] on div "Status Ready for Pick ..." at bounding box center [908, 104] width 83 height 32
click at [899, 108] on span "Ready for Pick ..." at bounding box center [900, 110] width 67 height 14
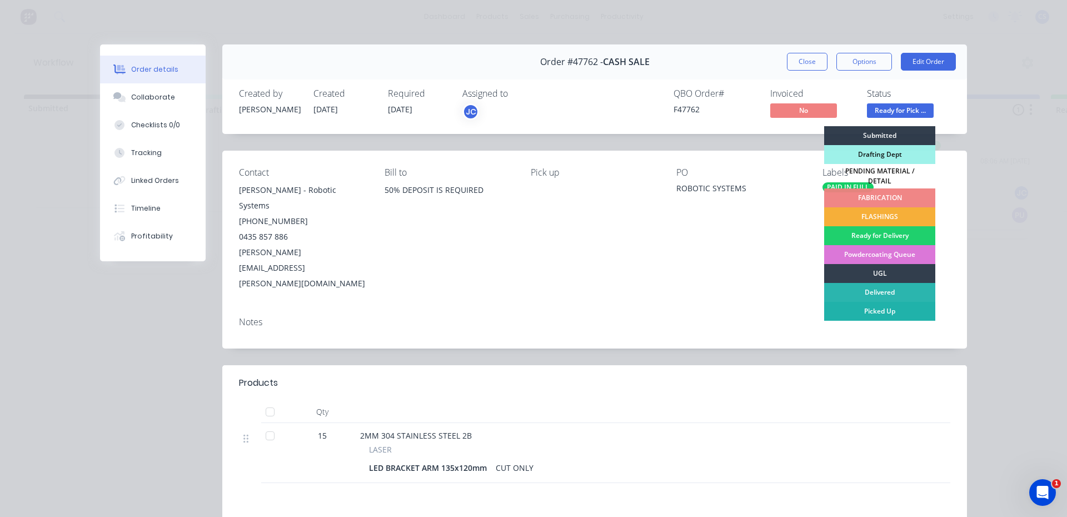
click at [868, 302] on div "Picked Up" at bounding box center [879, 311] width 111 height 19
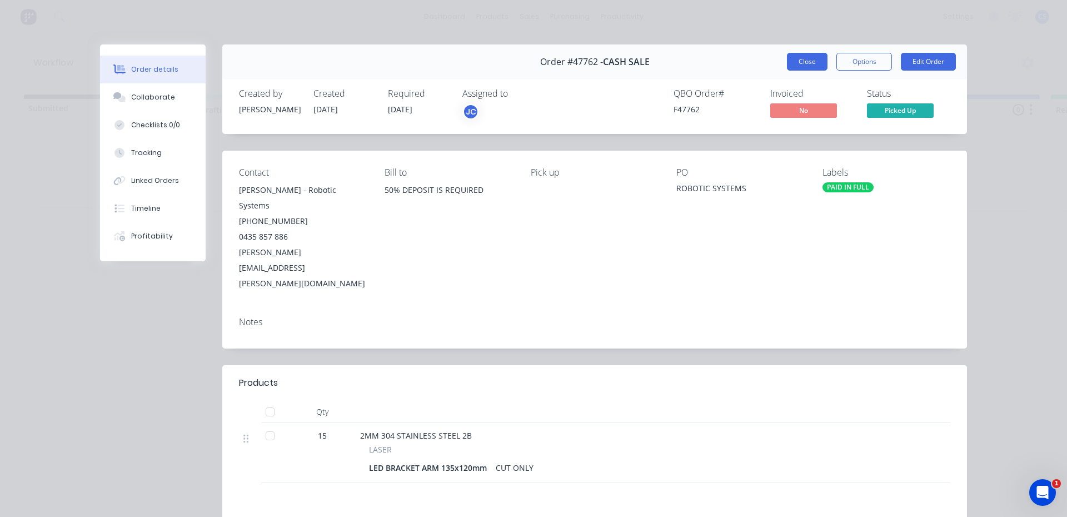
click at [799, 60] on button "Close" at bounding box center [807, 62] width 41 height 18
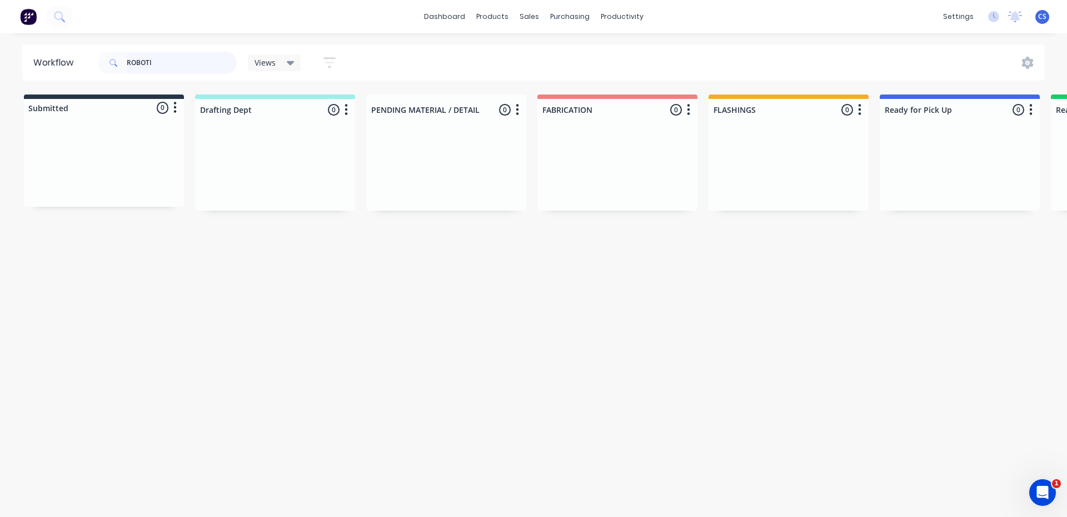
drag, startPoint x: 172, startPoint y: 68, endPoint x: 74, endPoint y: 49, distance: 99.7
click at [79, 52] on header "Workflow ROBOTI Views Save new view None (Default) edit [PERSON_NAME] edit Prod…" at bounding box center [533, 62] width 1023 height 36
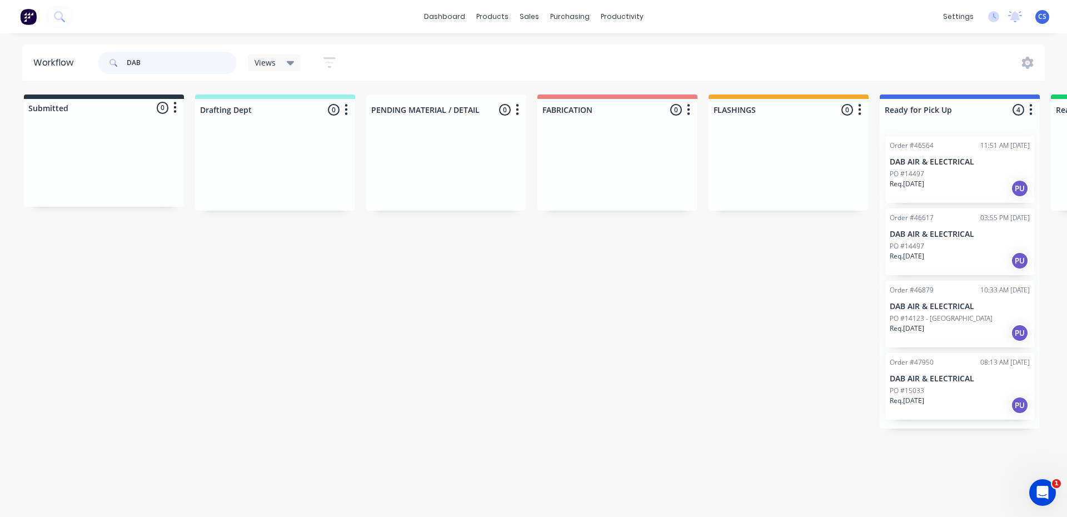
type input "DAB"
click at [908, 404] on p "Req. [DATE]" at bounding box center [906, 401] width 34 height 10
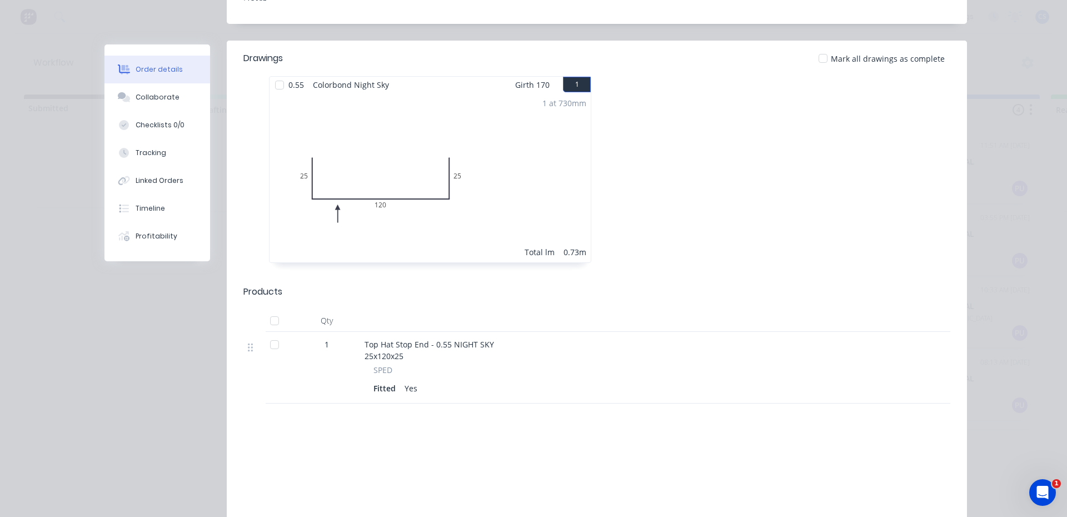
scroll to position [111, 0]
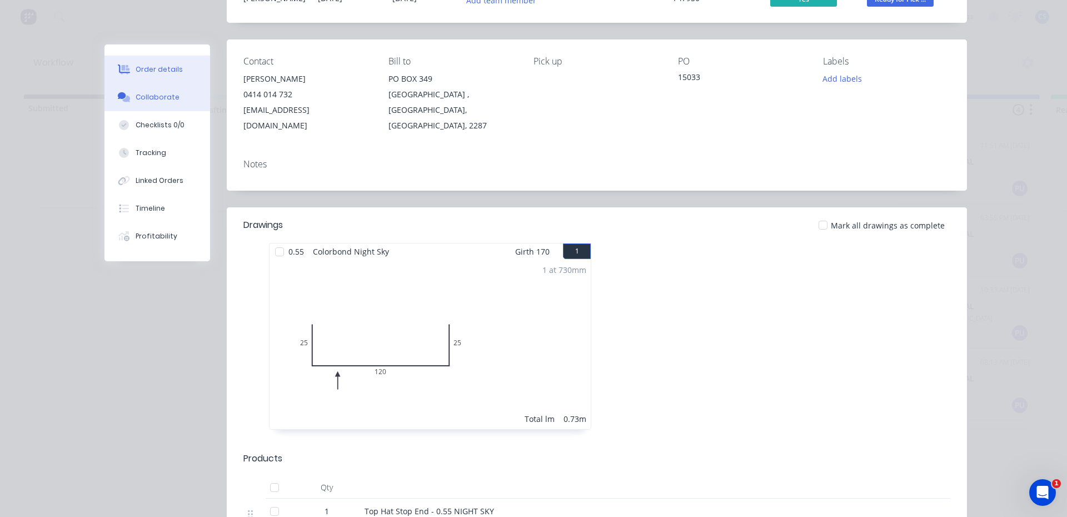
click at [168, 102] on button "Collaborate" at bounding box center [157, 97] width 106 height 28
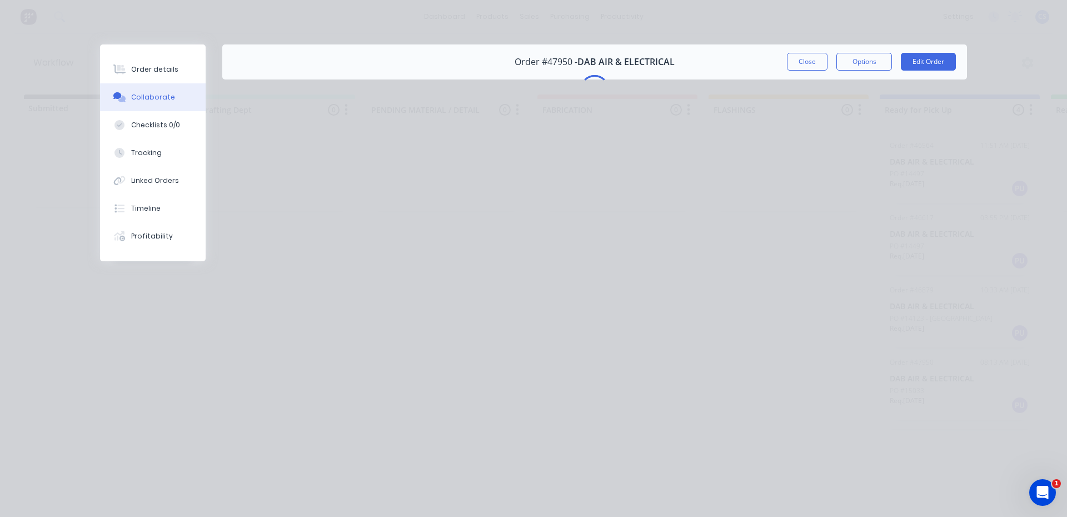
scroll to position [0, 0]
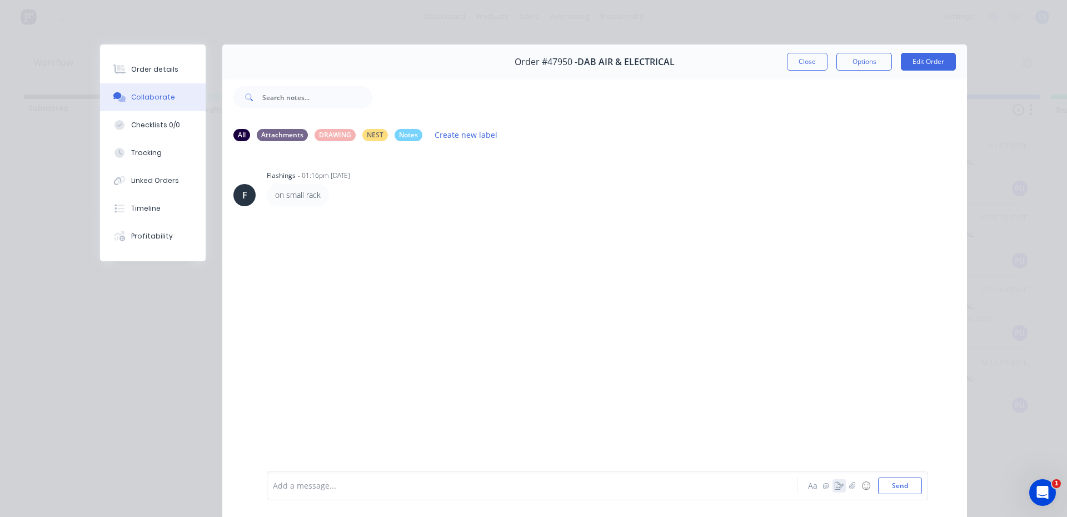
click at [832, 490] on button "button" at bounding box center [838, 485] width 13 height 13
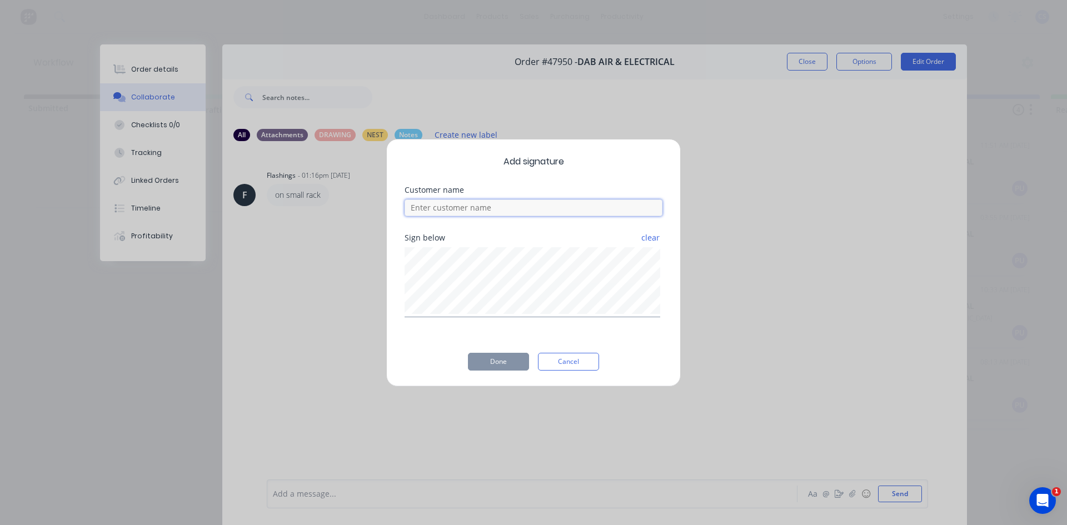
click at [551, 204] on input at bounding box center [533, 207] width 258 height 17
type input "[PERSON_NAME]"
click at [489, 355] on button "Done" at bounding box center [498, 362] width 61 height 18
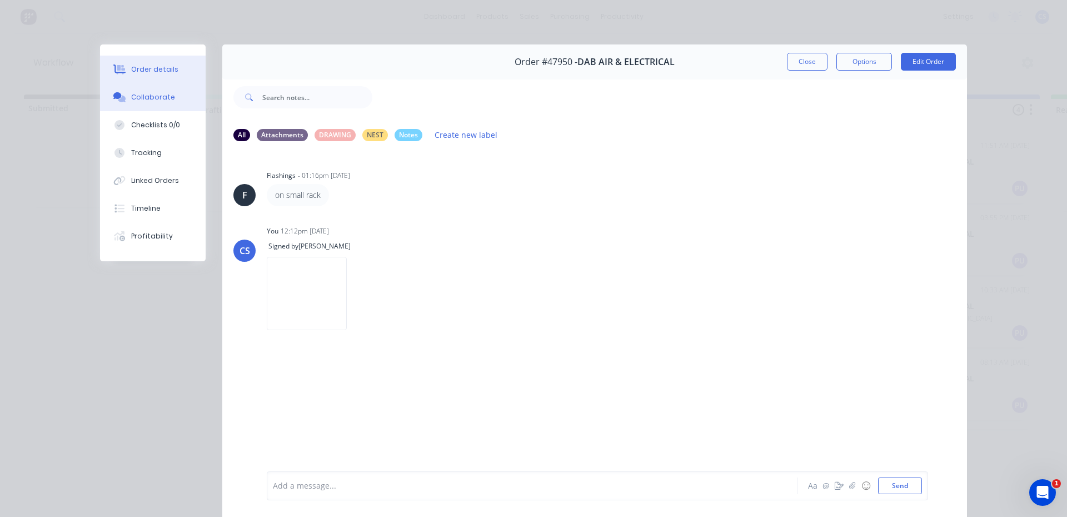
click at [147, 73] on div "Order details" at bounding box center [154, 69] width 47 height 10
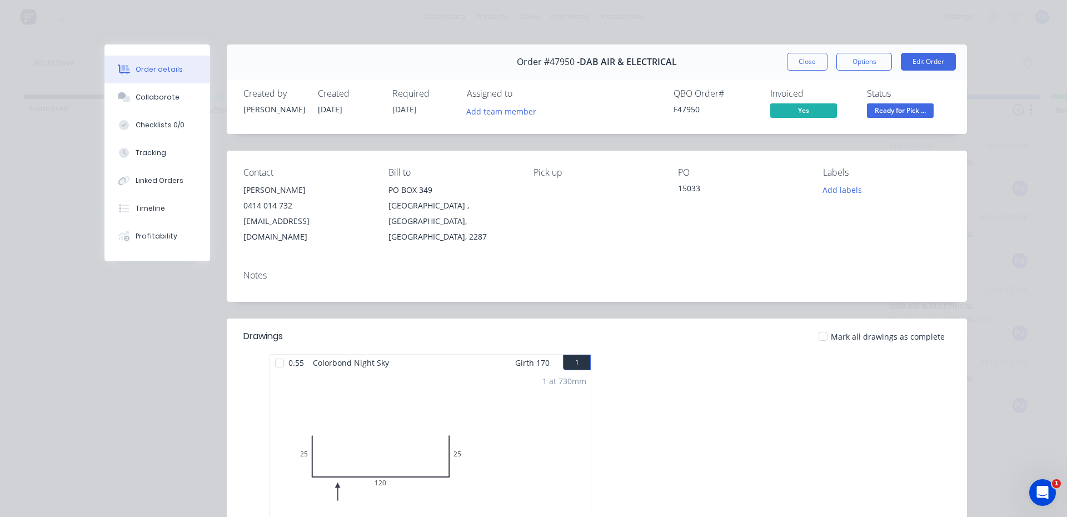
click at [881, 104] on span "Ready for Pick ..." at bounding box center [900, 110] width 67 height 14
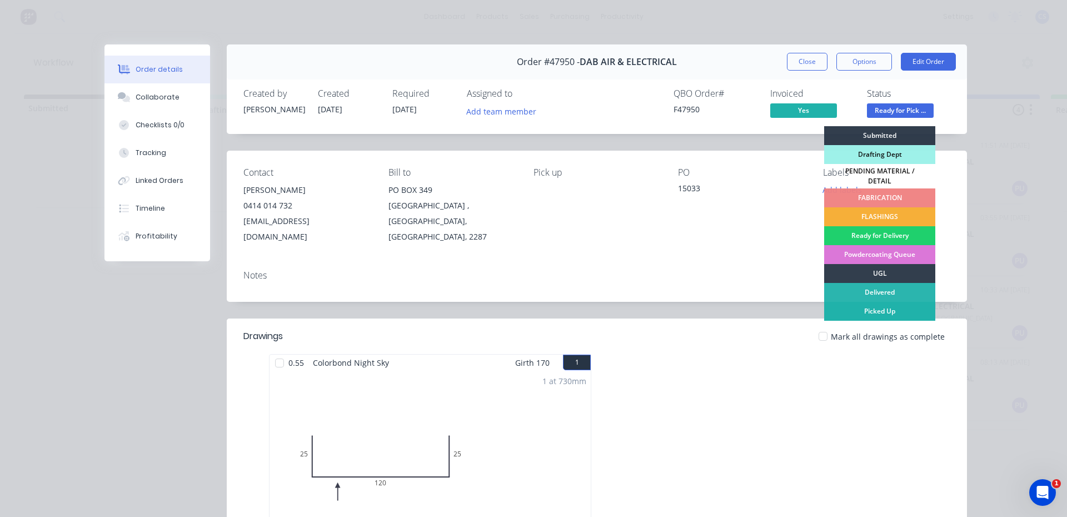
click at [875, 304] on div "Picked Up" at bounding box center [879, 311] width 111 height 19
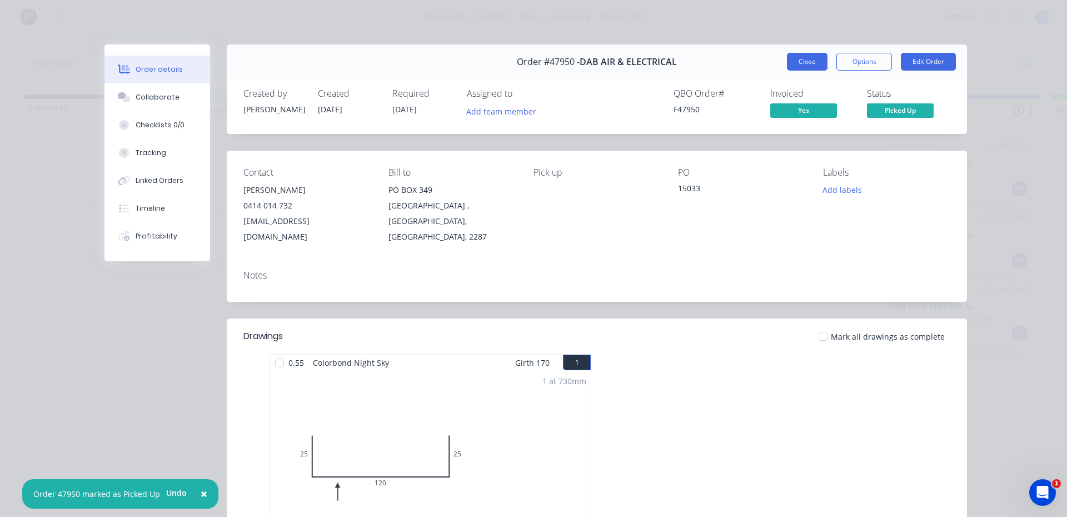
click at [802, 56] on button "Close" at bounding box center [807, 62] width 41 height 18
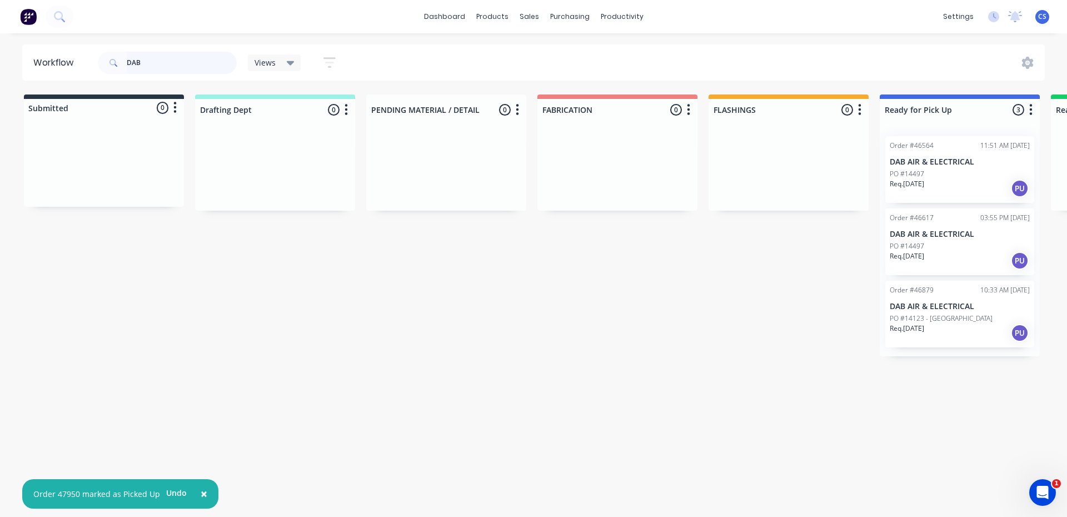
drag, startPoint x: 163, startPoint y: 61, endPoint x: 76, endPoint y: 69, distance: 87.6
click at [76, 69] on header "Workflow DAB Views Save new view None (Default) edit Nilesh edit Production edi…" at bounding box center [533, 62] width 1023 height 36
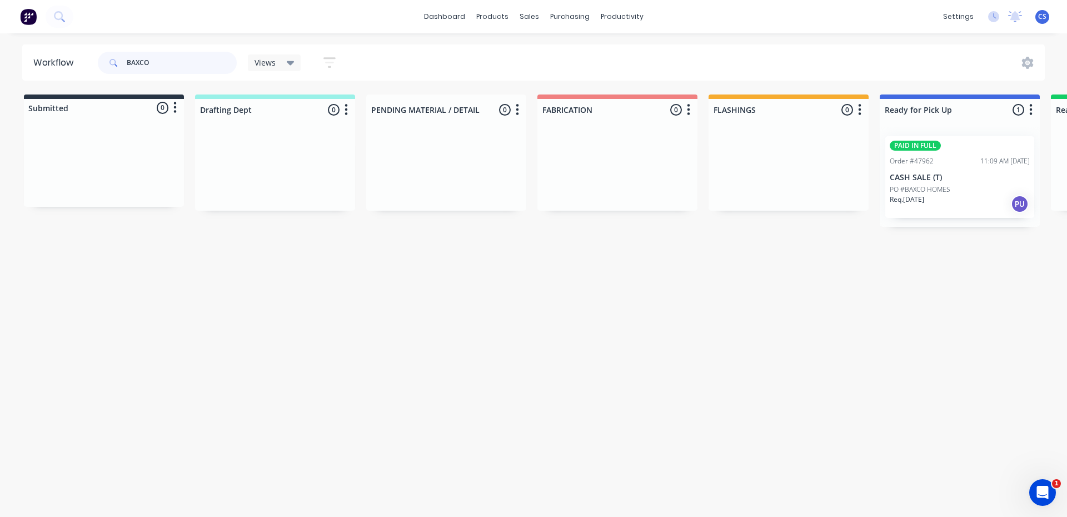
type input "BAXCO"
click at [972, 201] on div "Req. [DATE] PU" at bounding box center [959, 203] width 140 height 19
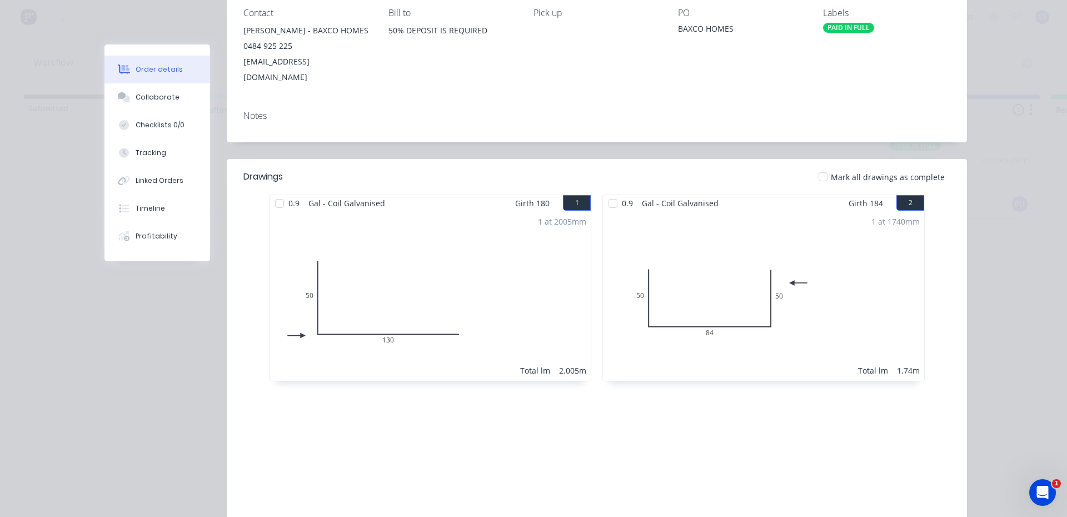
scroll to position [228, 0]
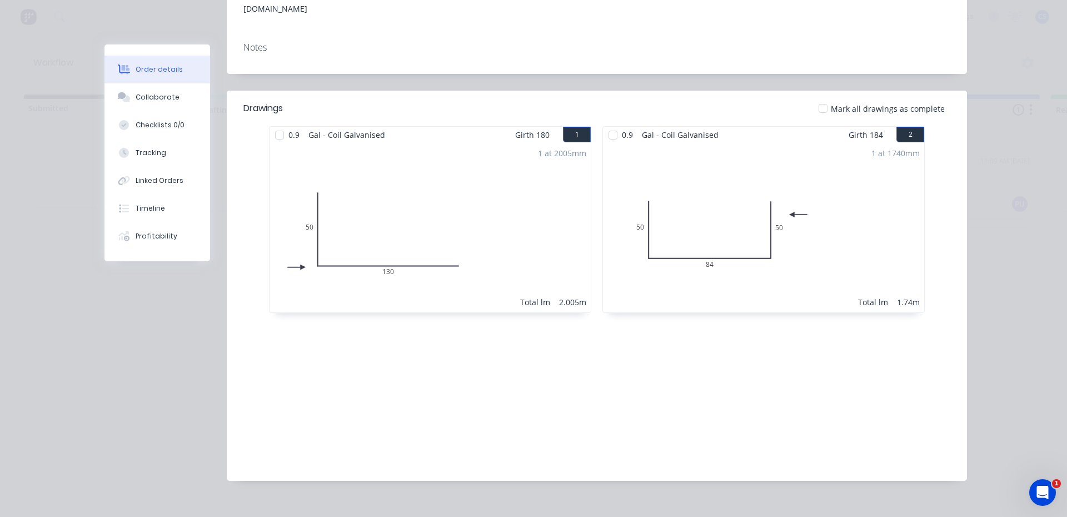
drag, startPoint x: 147, startPoint y: 92, endPoint x: 227, endPoint y: 145, distance: 95.4
click at [148, 93] on div "Collaborate" at bounding box center [158, 97] width 44 height 10
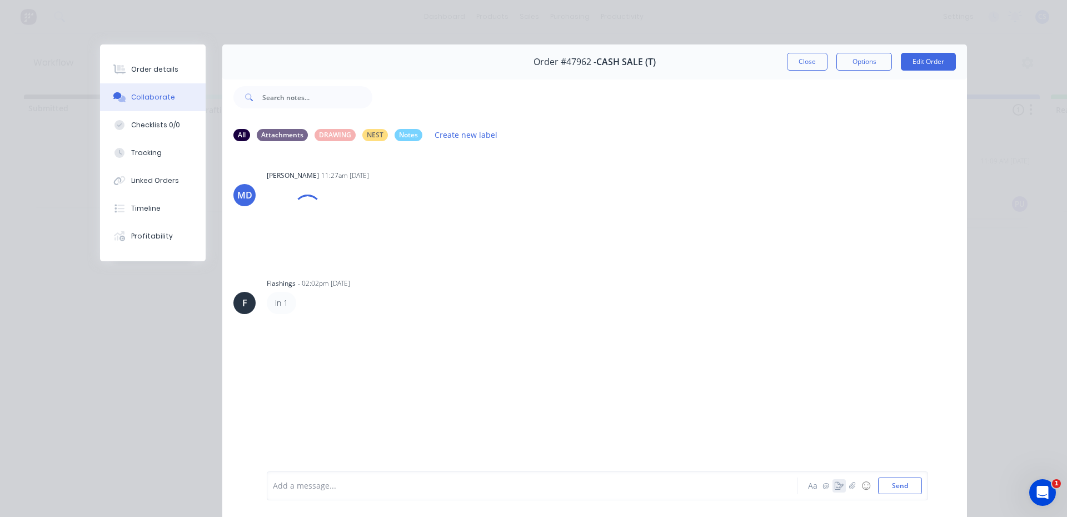
click at [834, 485] on icon "button" at bounding box center [838, 486] width 9 height 8
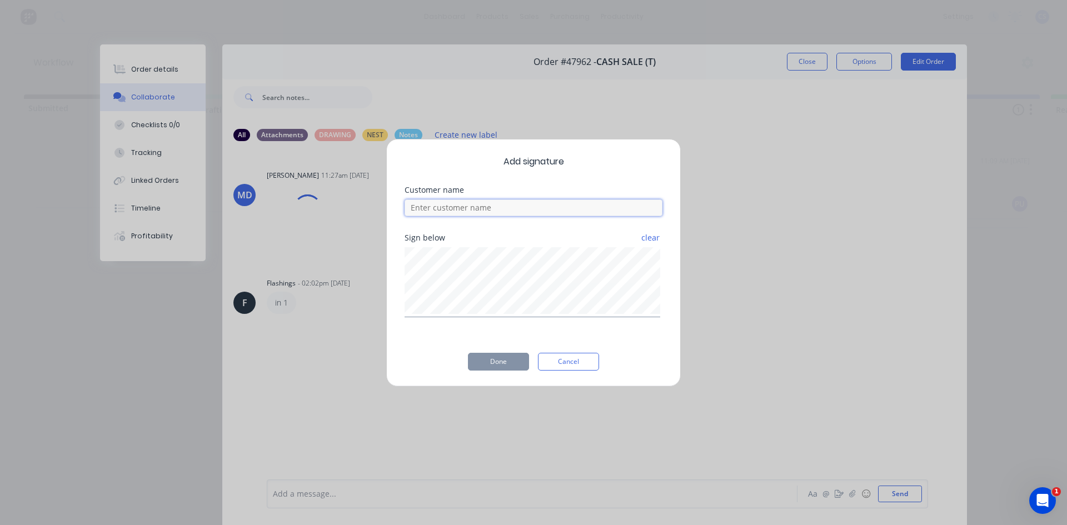
click at [466, 214] on input at bounding box center [533, 207] width 258 height 17
type input "[PERSON_NAME]"
click at [583, 365] on button "Cancel" at bounding box center [568, 362] width 61 height 18
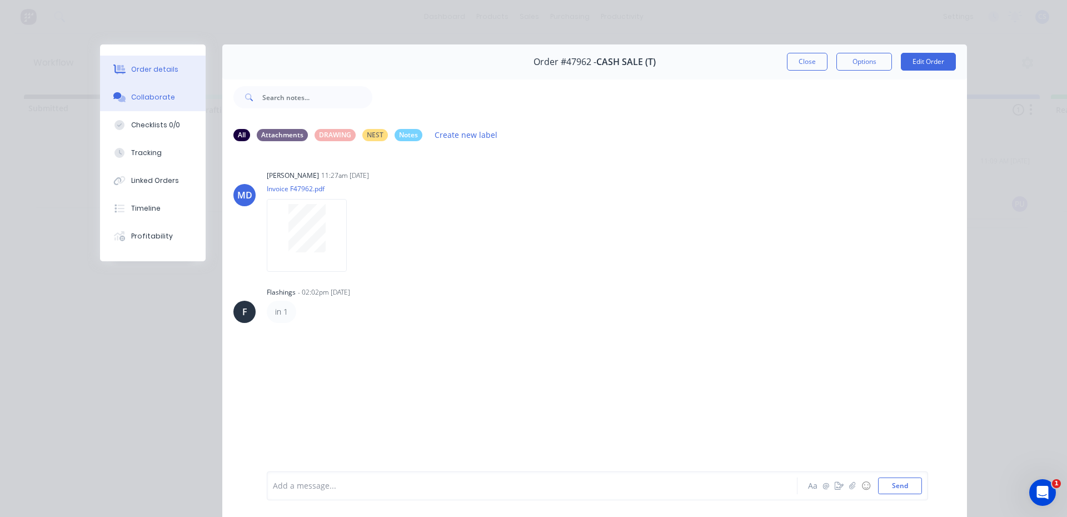
click at [163, 66] on div "Order details" at bounding box center [154, 69] width 47 height 10
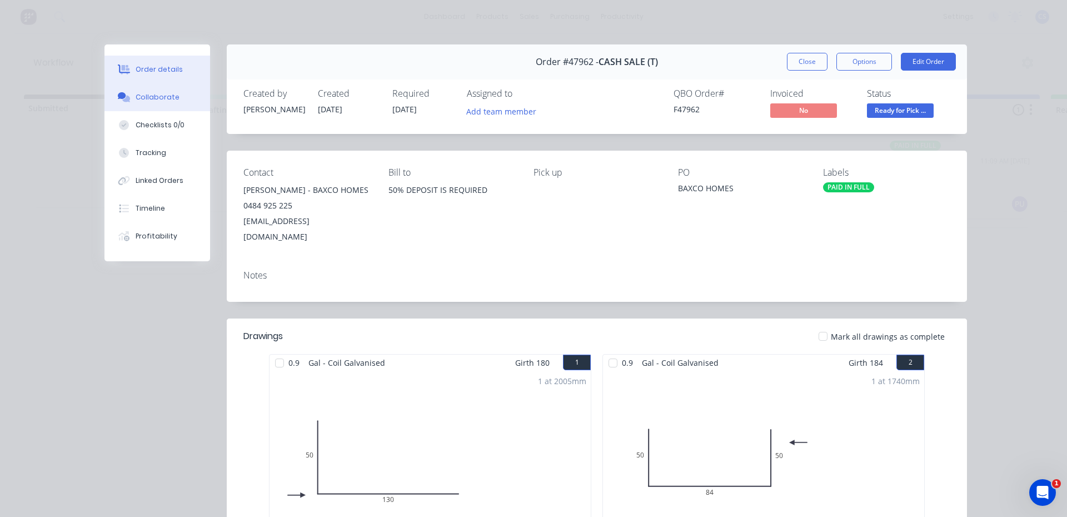
click at [162, 93] on div "Collaborate" at bounding box center [158, 97] width 44 height 10
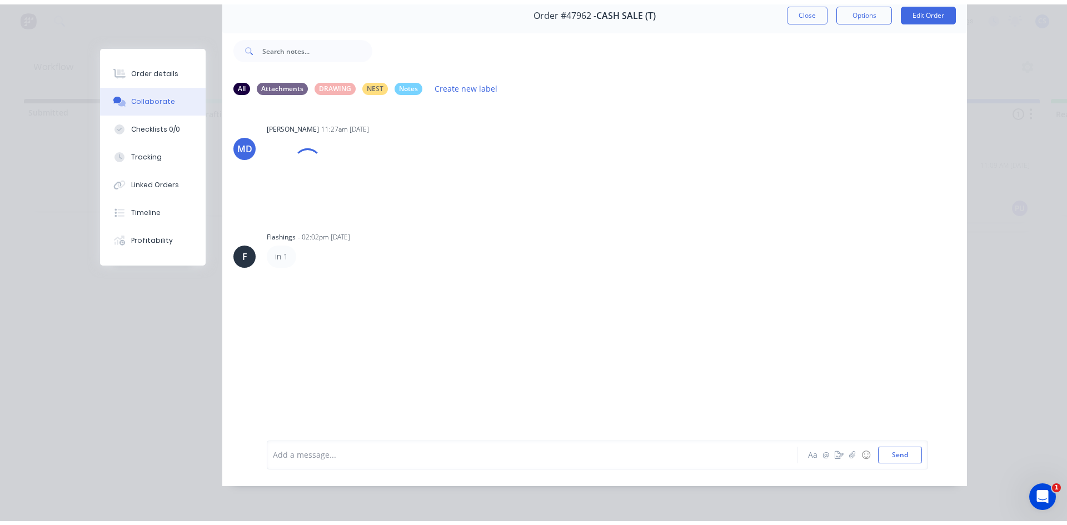
scroll to position [59, 0]
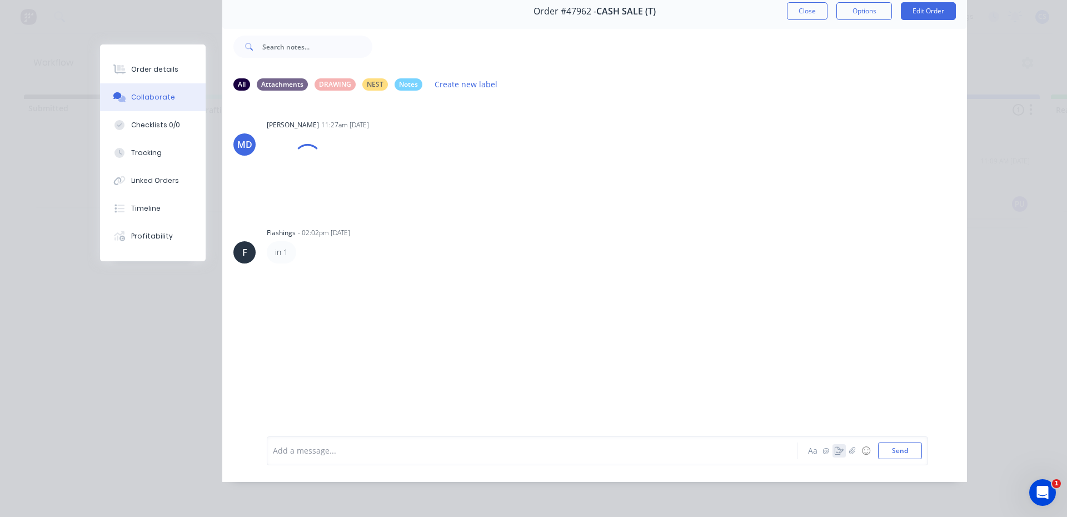
click at [834, 451] on icon "button" at bounding box center [838, 451] width 9 height 8
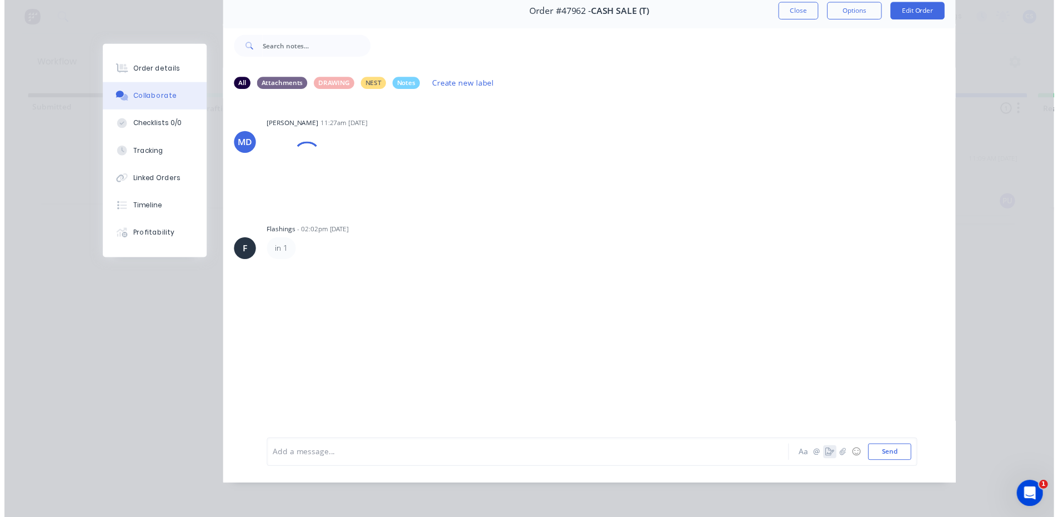
scroll to position [51, 0]
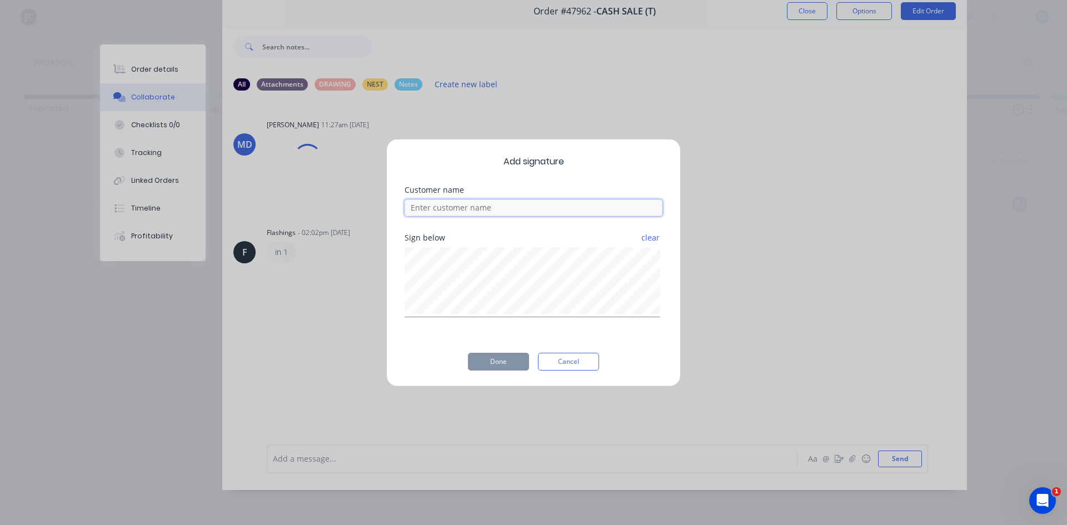
click at [492, 212] on input at bounding box center [533, 207] width 258 height 17
type input "[PERSON_NAME]"
click at [502, 359] on button "Done" at bounding box center [498, 362] width 61 height 18
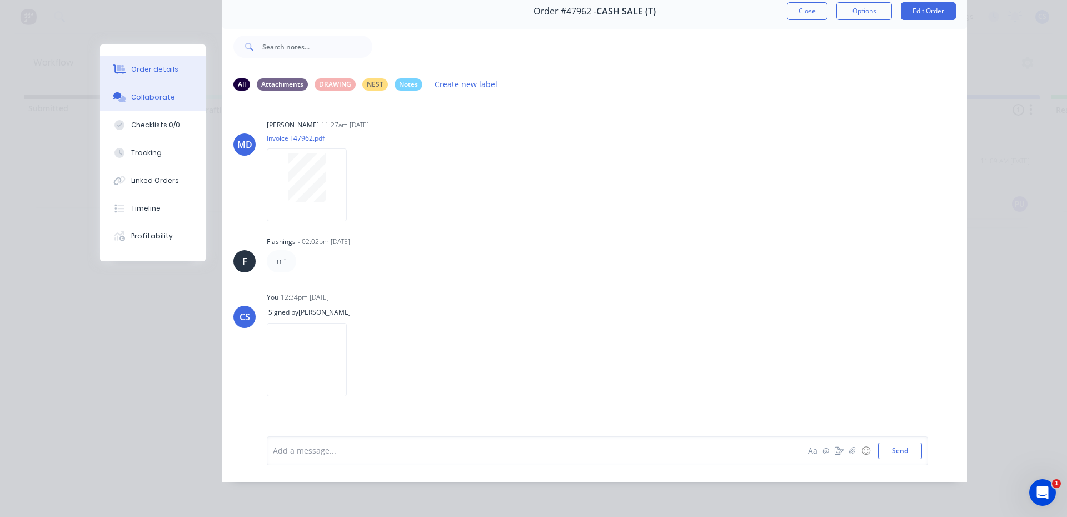
click at [154, 64] on button "Order details" at bounding box center [153, 70] width 106 height 28
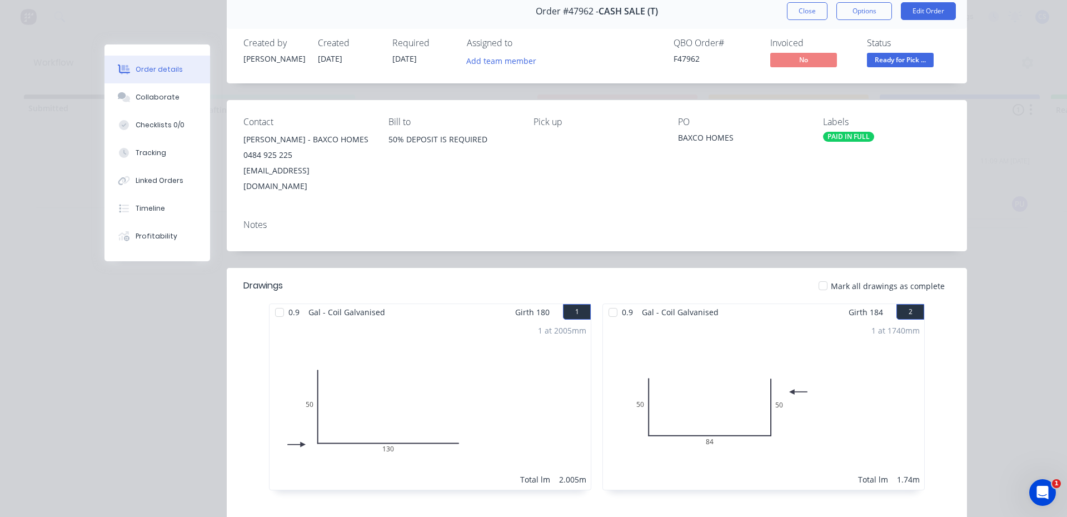
click at [910, 66] on span "Ready for Pick ..." at bounding box center [900, 60] width 67 height 14
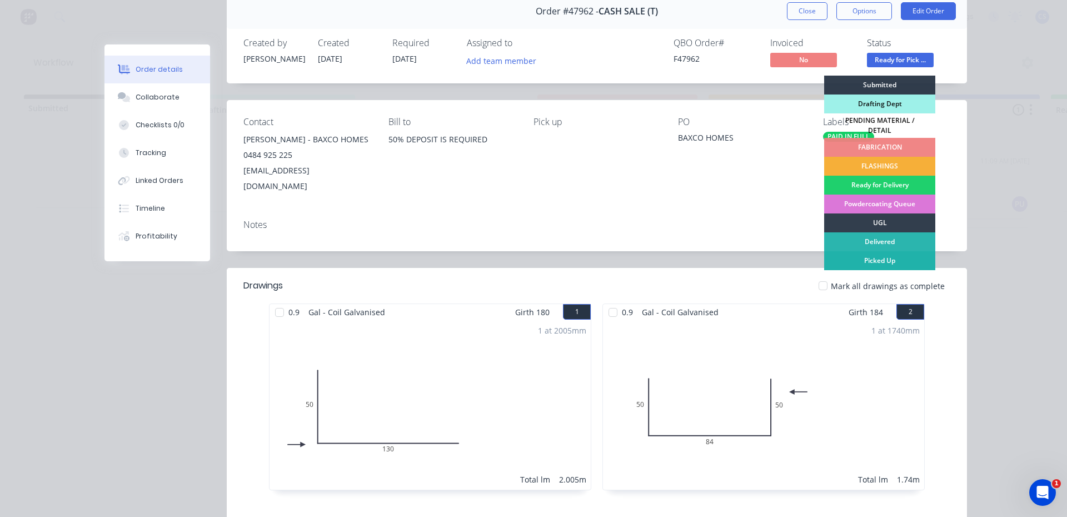
click at [877, 256] on div "Picked Up" at bounding box center [879, 260] width 111 height 19
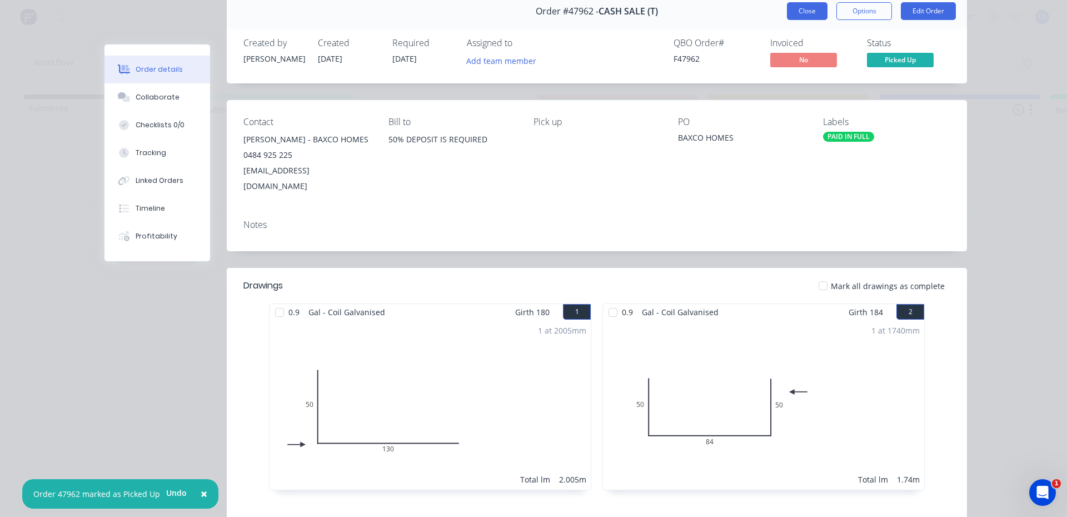
click at [803, 16] on button "Close" at bounding box center [807, 11] width 41 height 18
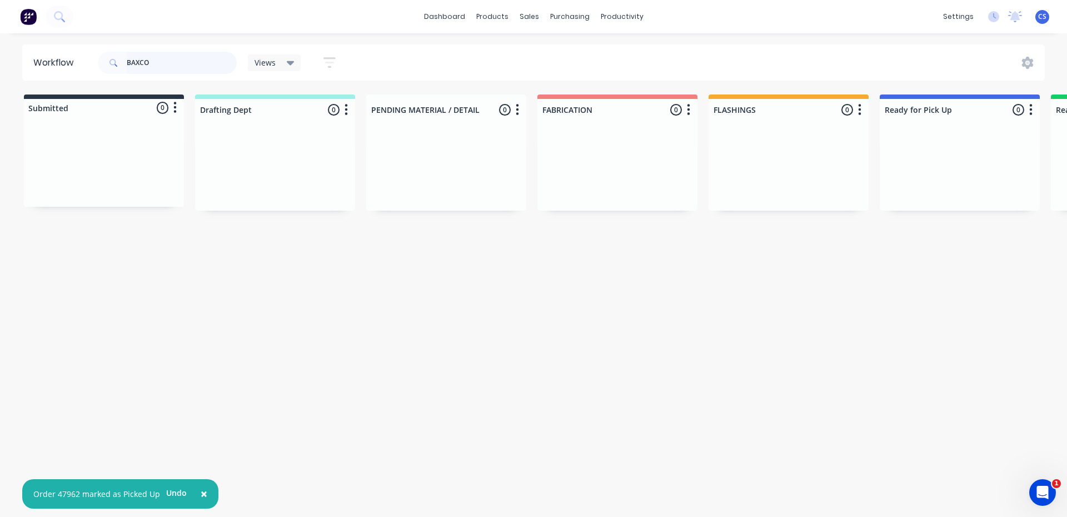
drag, startPoint x: 184, startPoint y: 69, endPoint x: 0, endPoint y: 43, distance: 186.2
click at [0, 43] on div "× Order 47962 marked as Picked Up Undo dashboard products sales purchasing prod…" at bounding box center [533, 225] width 1067 height 450
